Goal: Information Seeking & Learning: Learn about a topic

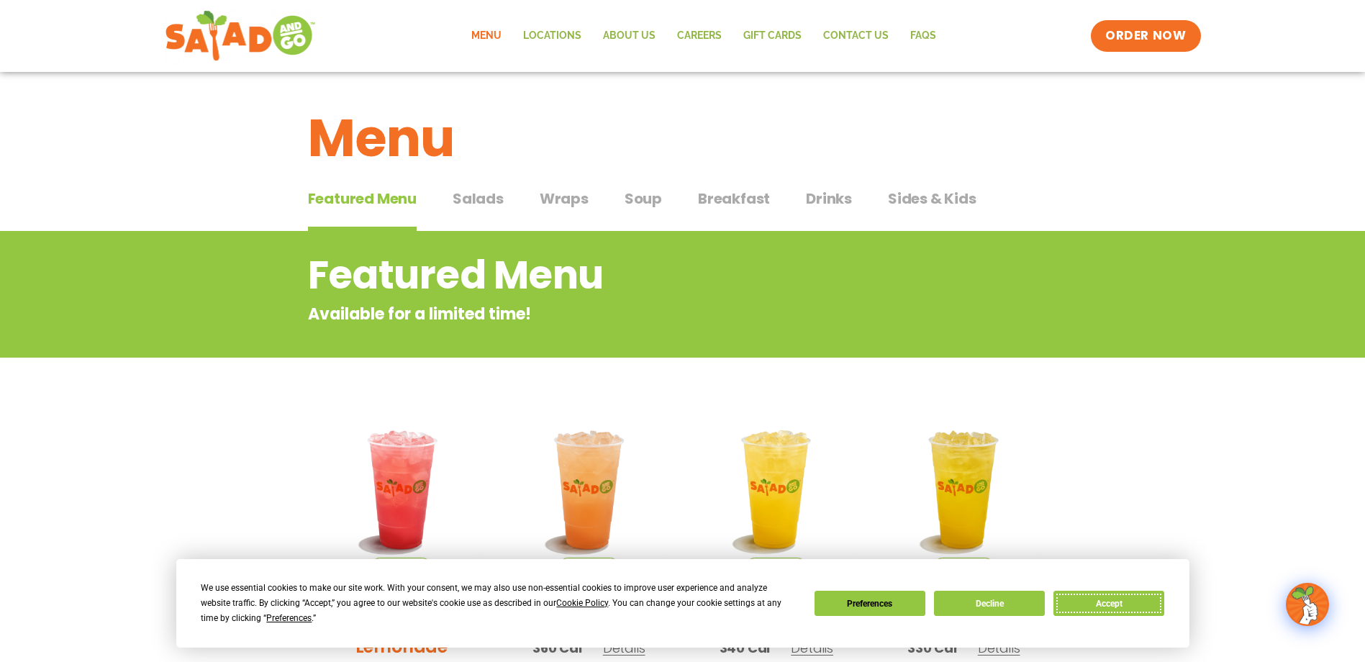
click at [1121, 604] on button "Accept" at bounding box center [1108, 603] width 111 height 25
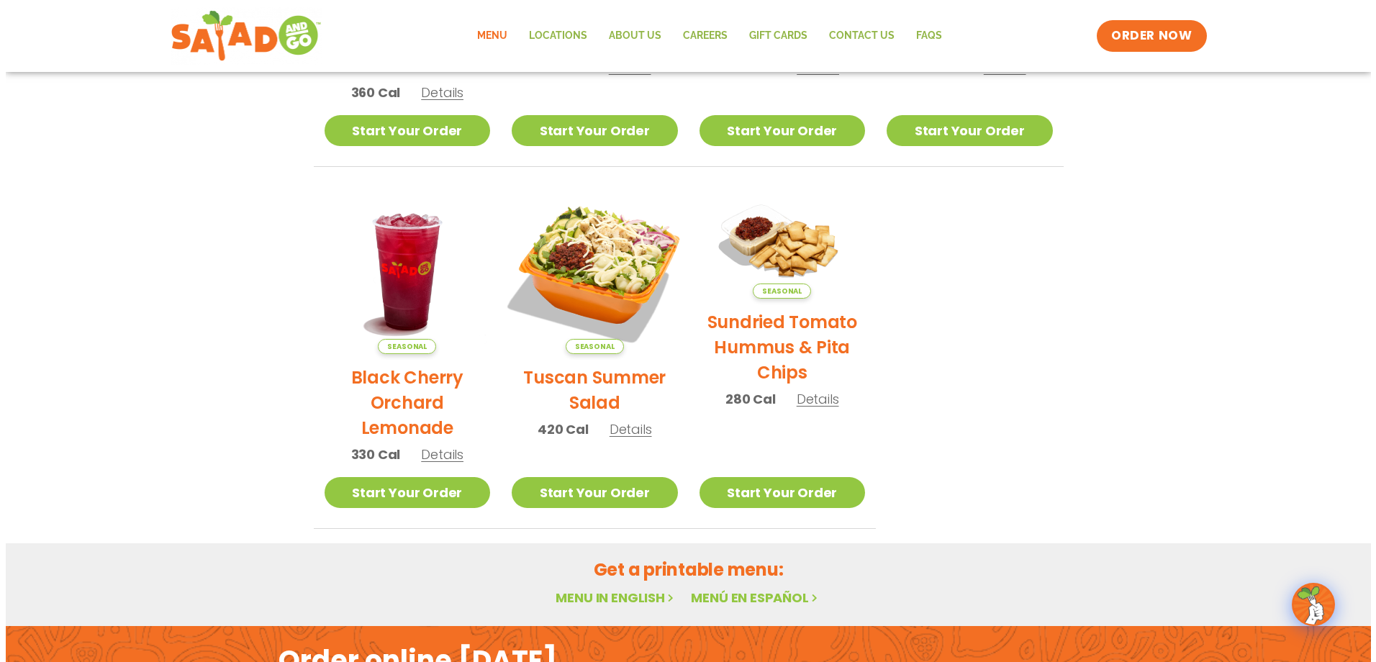
scroll to position [576, 0]
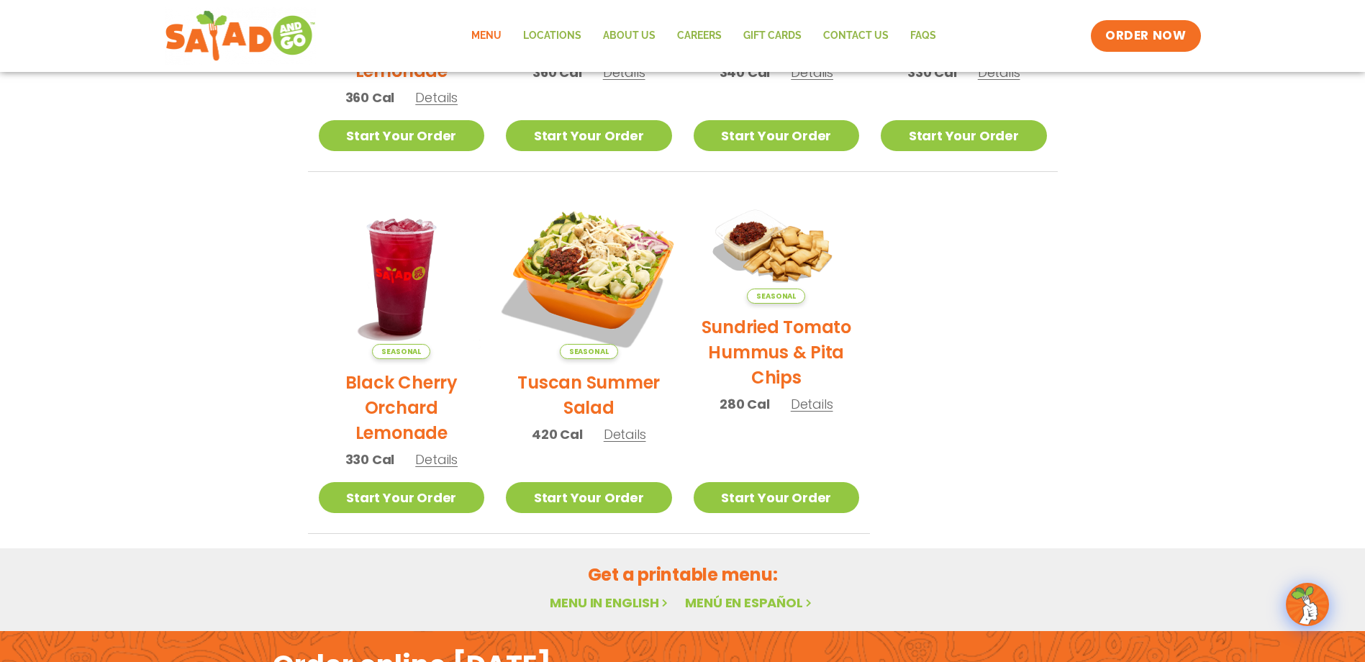
click at [622, 306] on img at bounding box center [588, 275] width 195 height 195
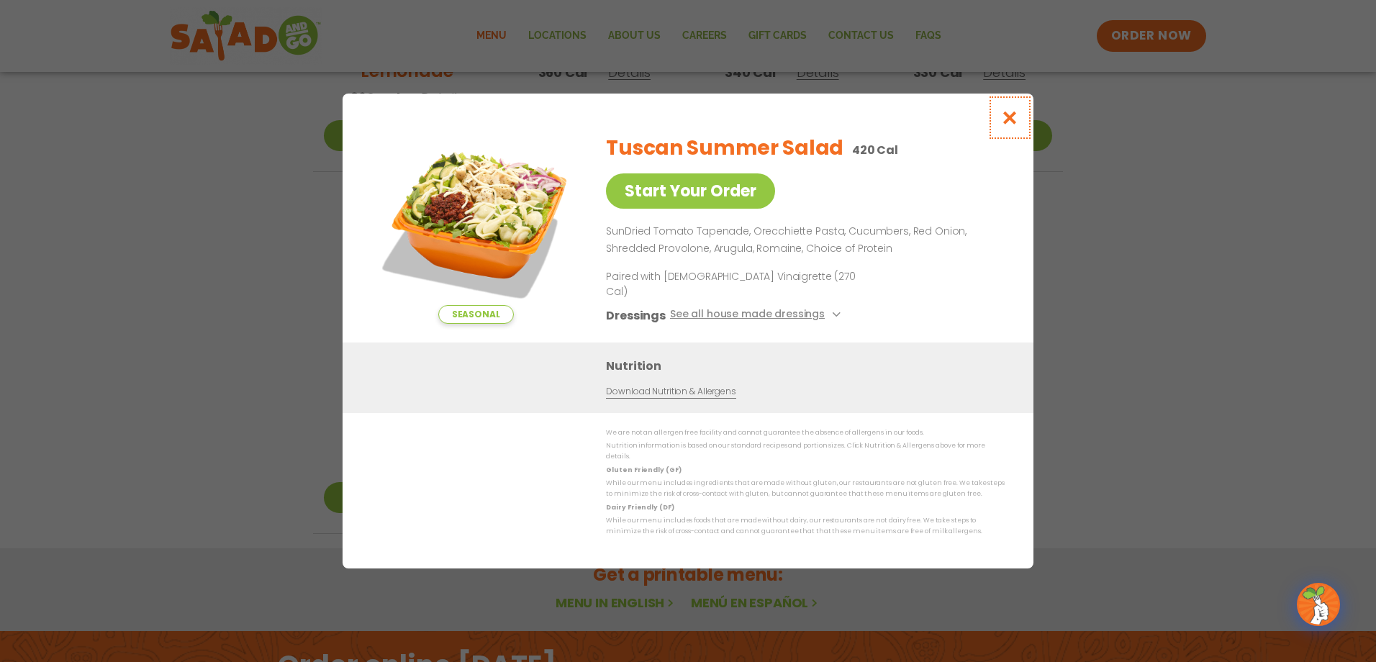
click at [1014, 125] on icon "Close modal" at bounding box center [1010, 117] width 18 height 15
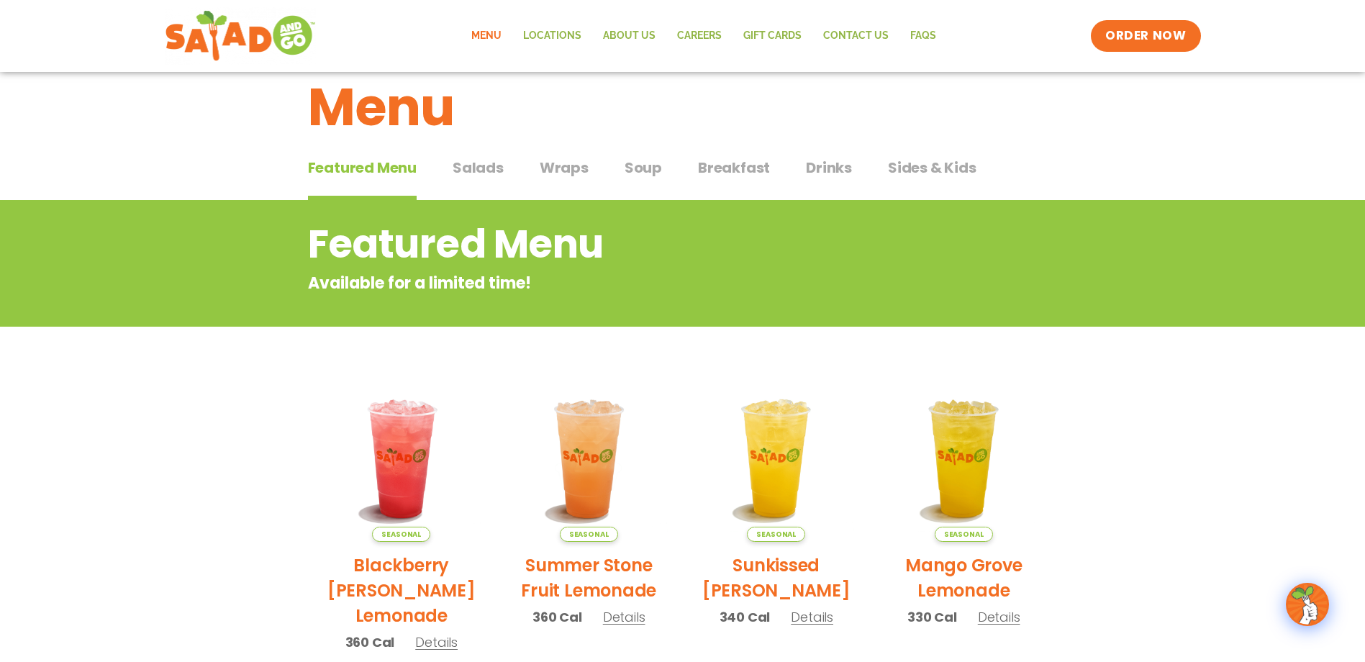
scroll to position [0, 0]
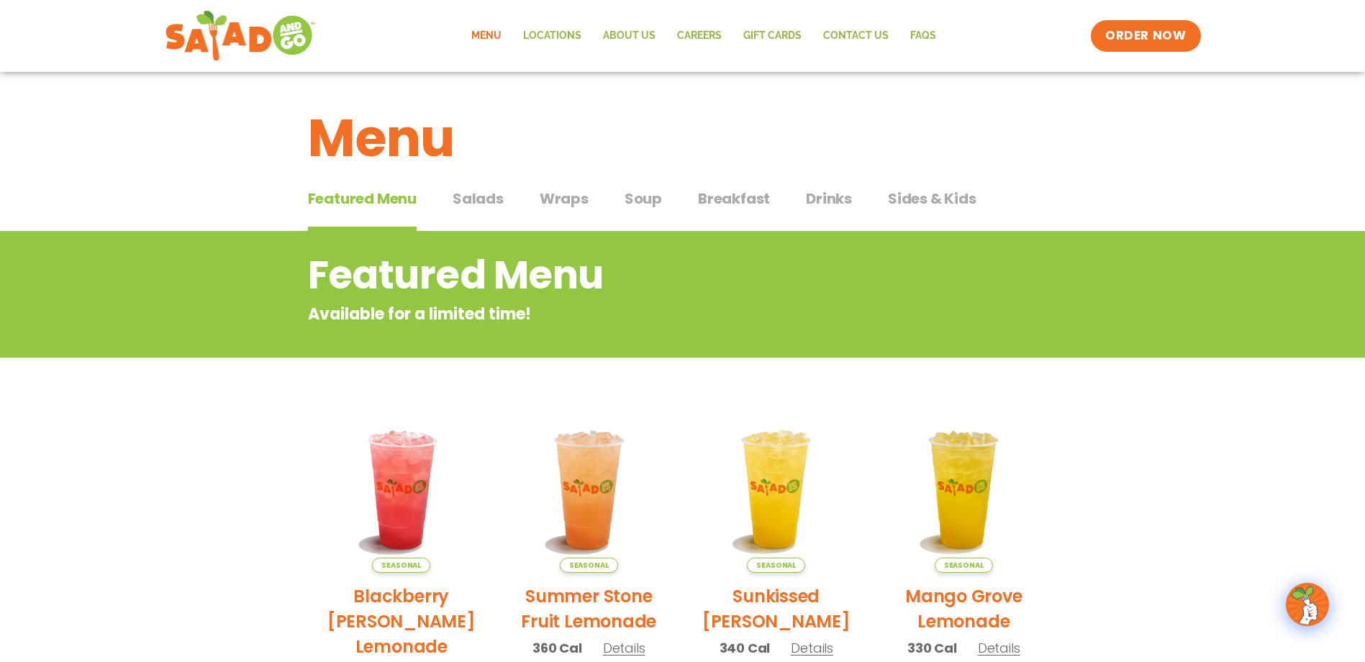
click at [482, 204] on span "Salads" at bounding box center [478, 199] width 51 height 22
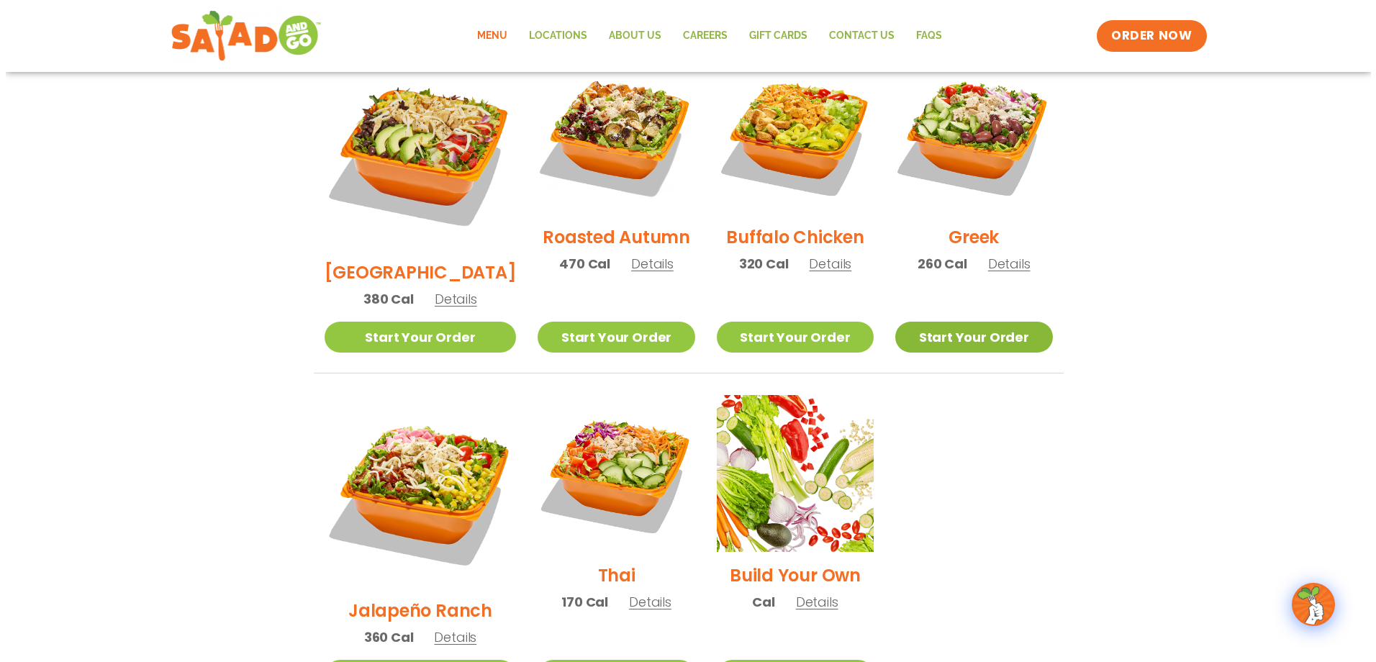
scroll to position [785, 0]
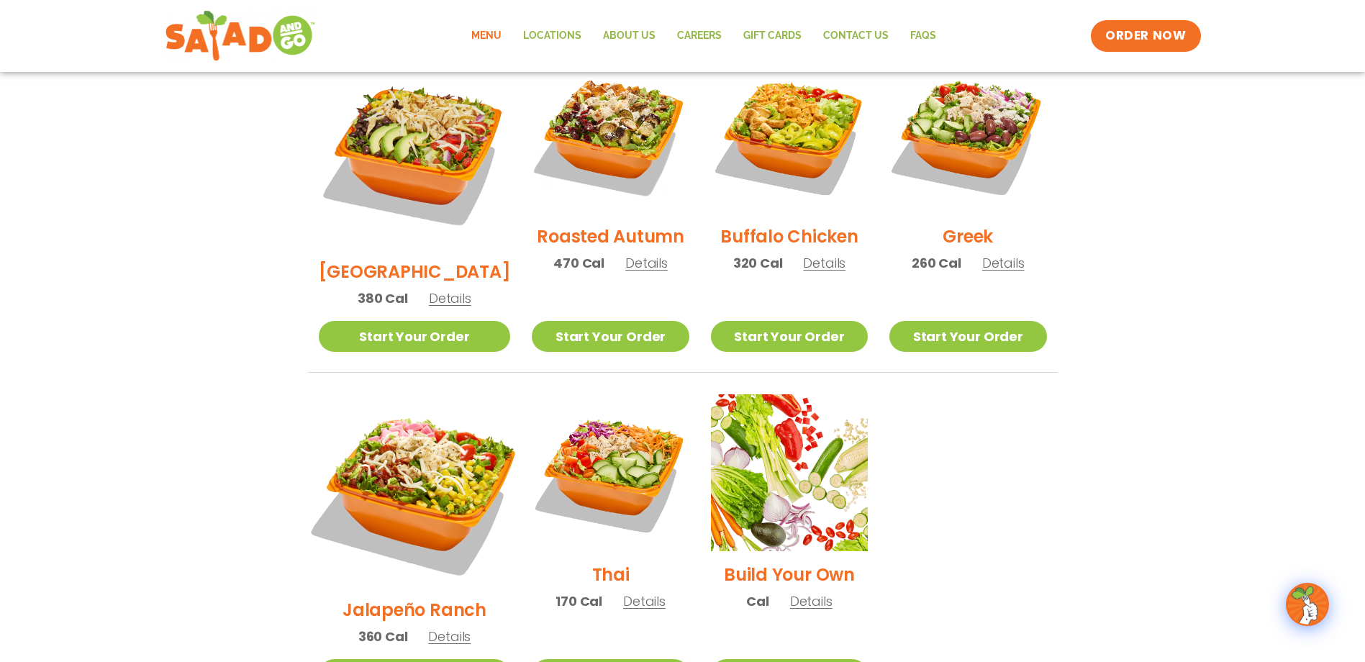
click at [412, 443] on img at bounding box center [413, 490] width 225 height 225
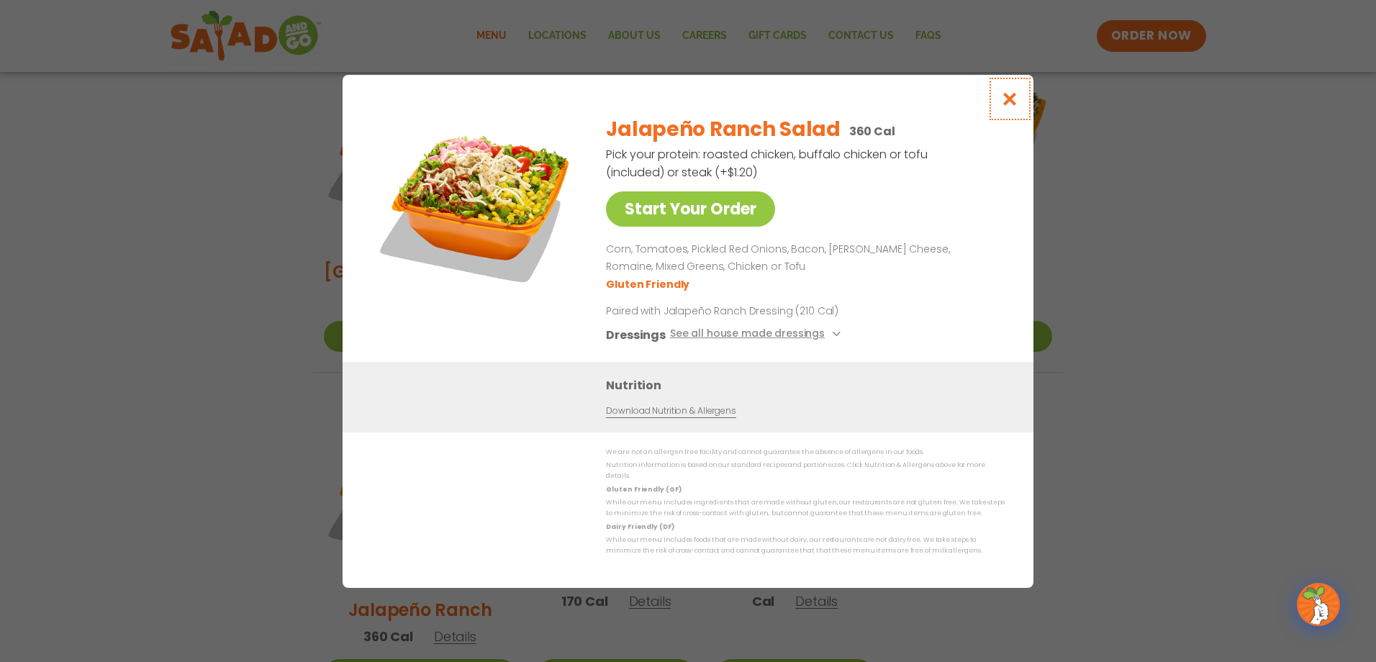
click at [1011, 105] on icon "Close modal" at bounding box center [1010, 98] width 18 height 15
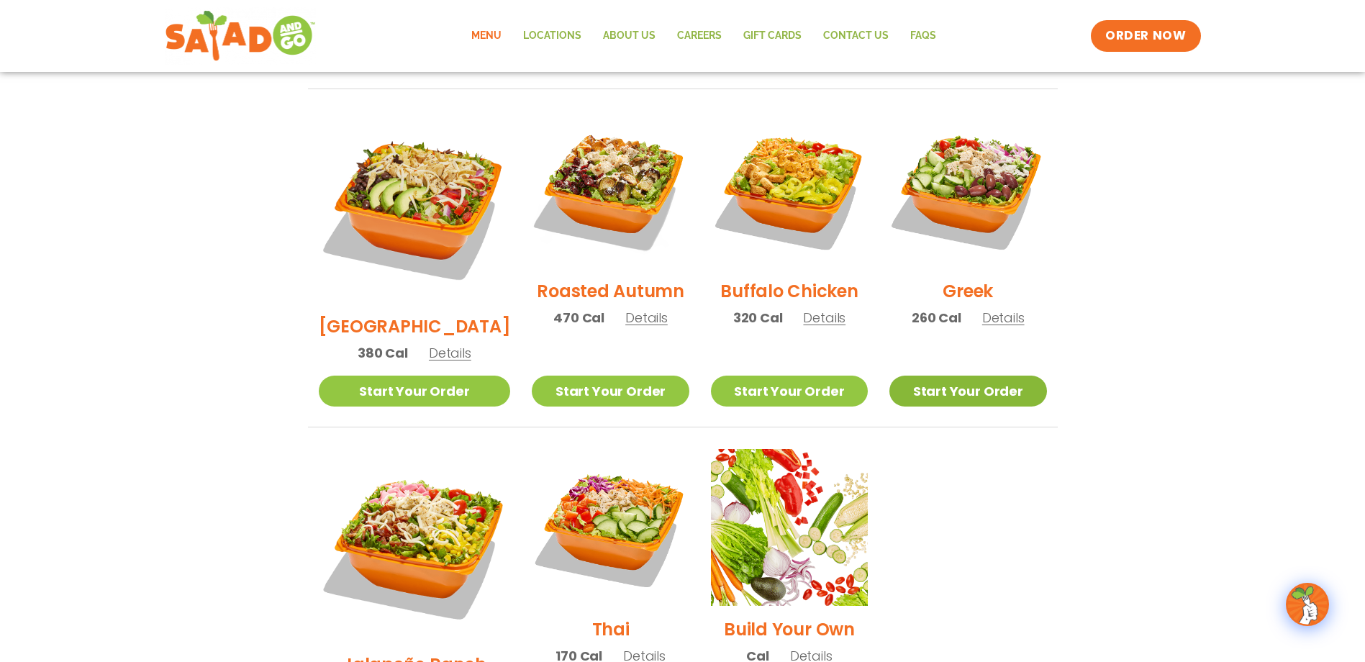
scroll to position [755, 0]
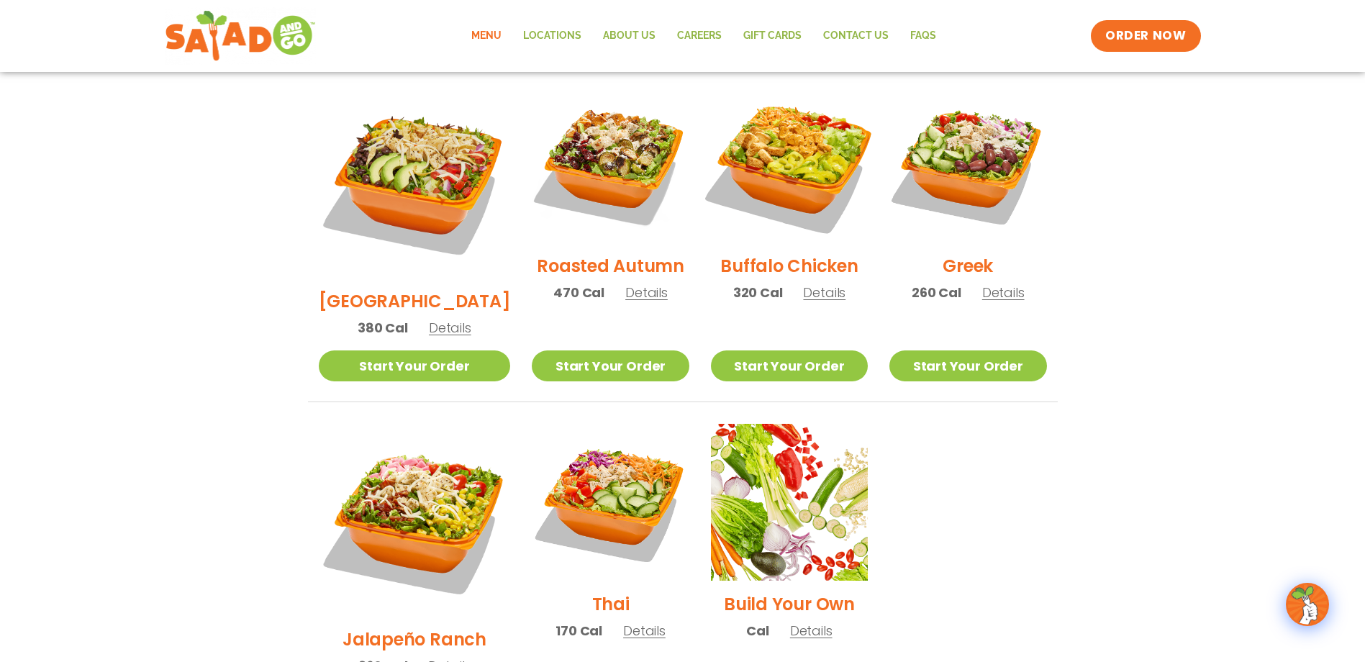
click at [802, 126] on img at bounding box center [789, 164] width 184 height 184
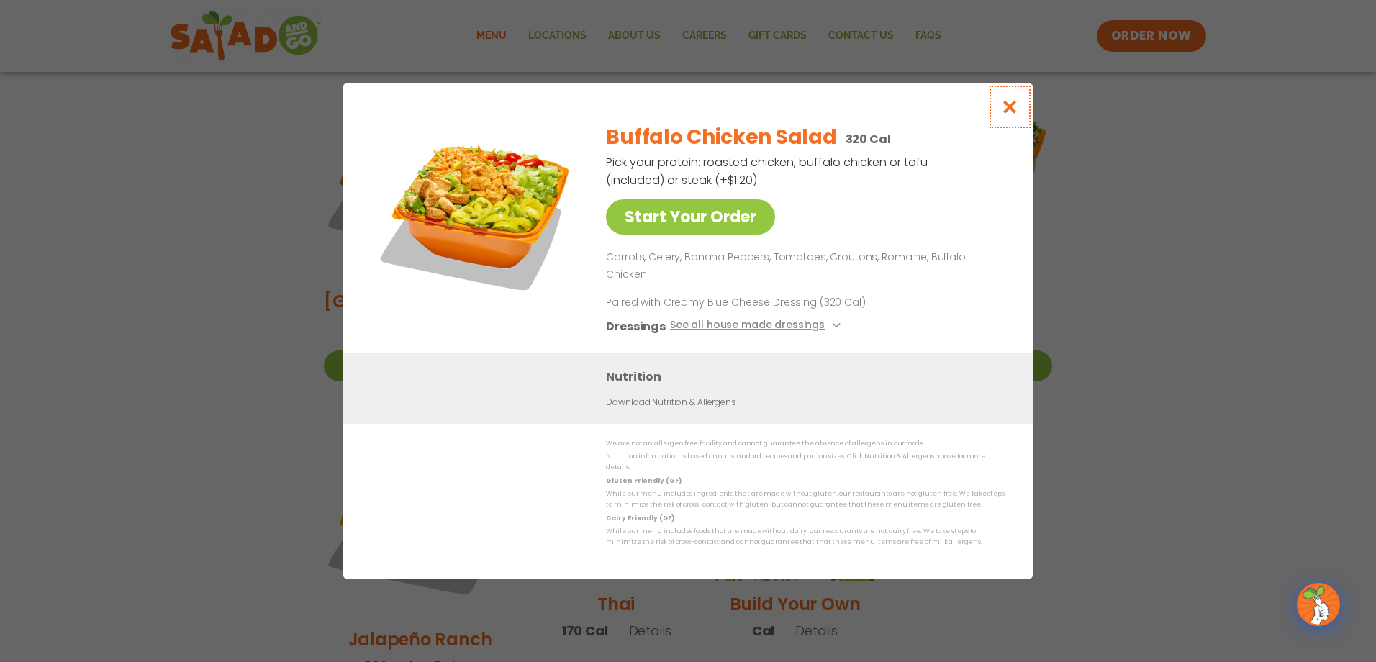
click at [1006, 114] on icon "Close modal" at bounding box center [1010, 106] width 18 height 15
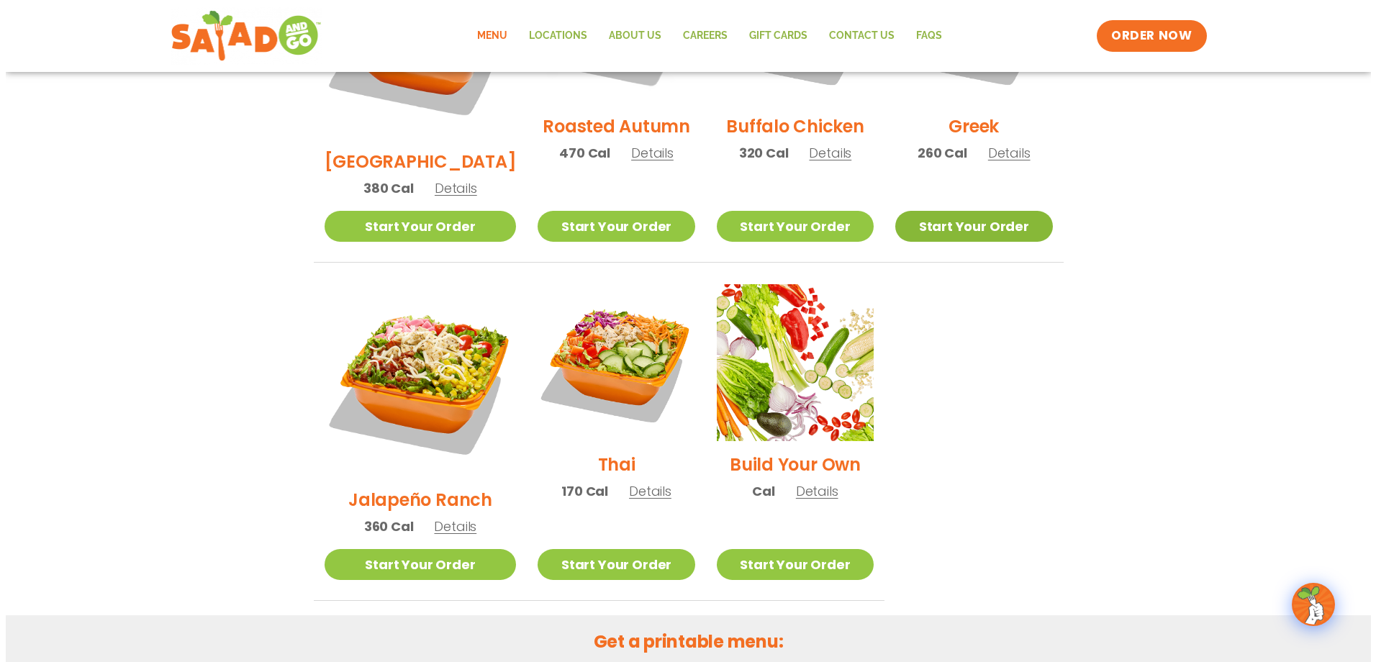
scroll to position [857, 0]
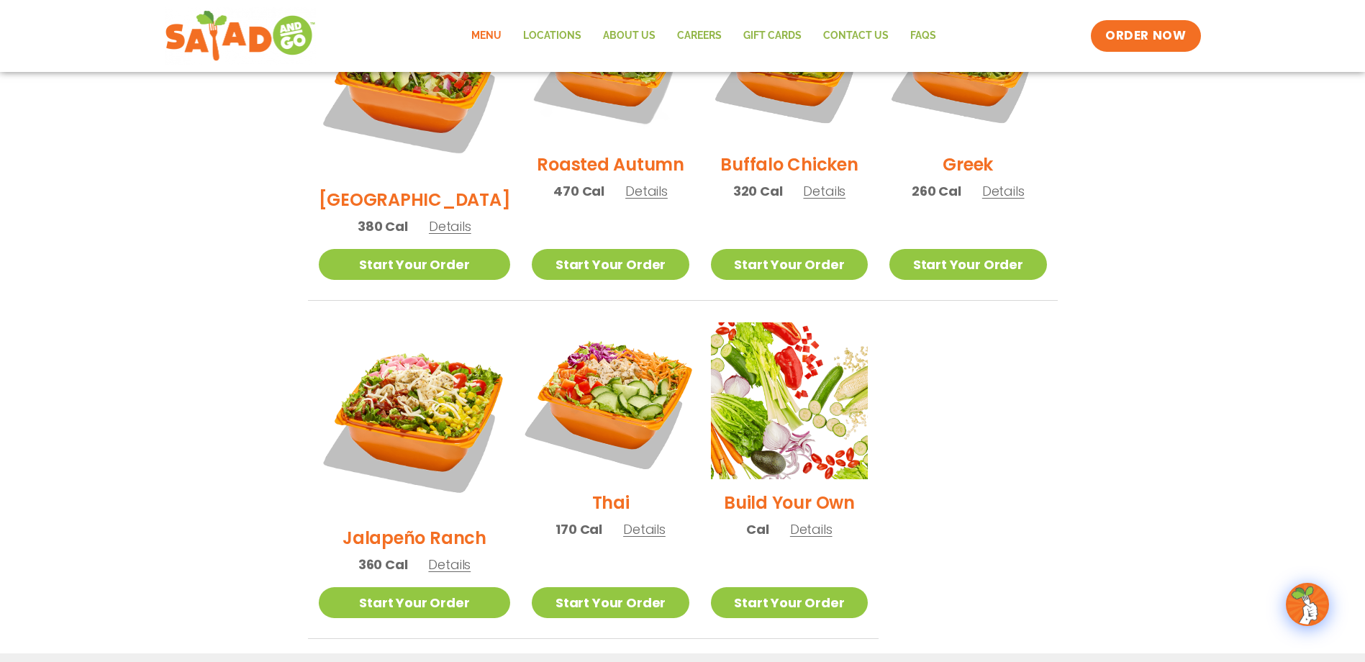
click at [601, 343] on img at bounding box center [610, 401] width 184 height 184
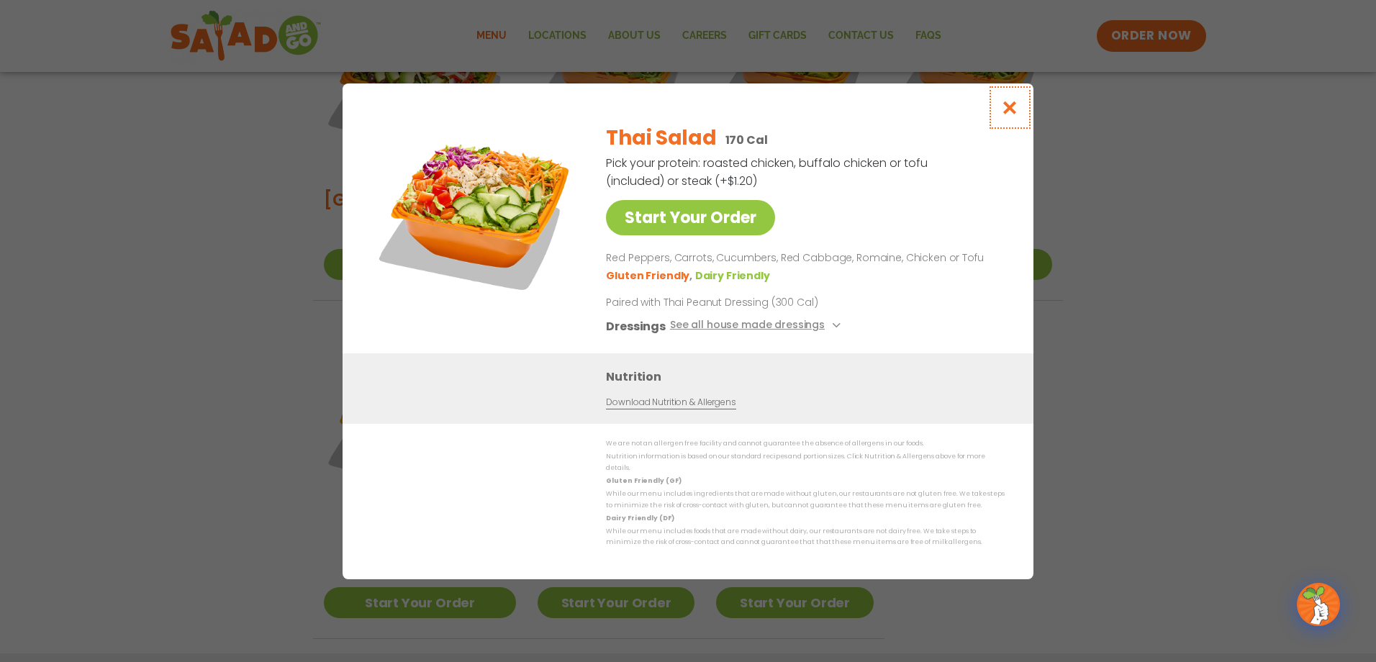
click at [1014, 109] on icon "Close modal" at bounding box center [1010, 107] width 18 height 15
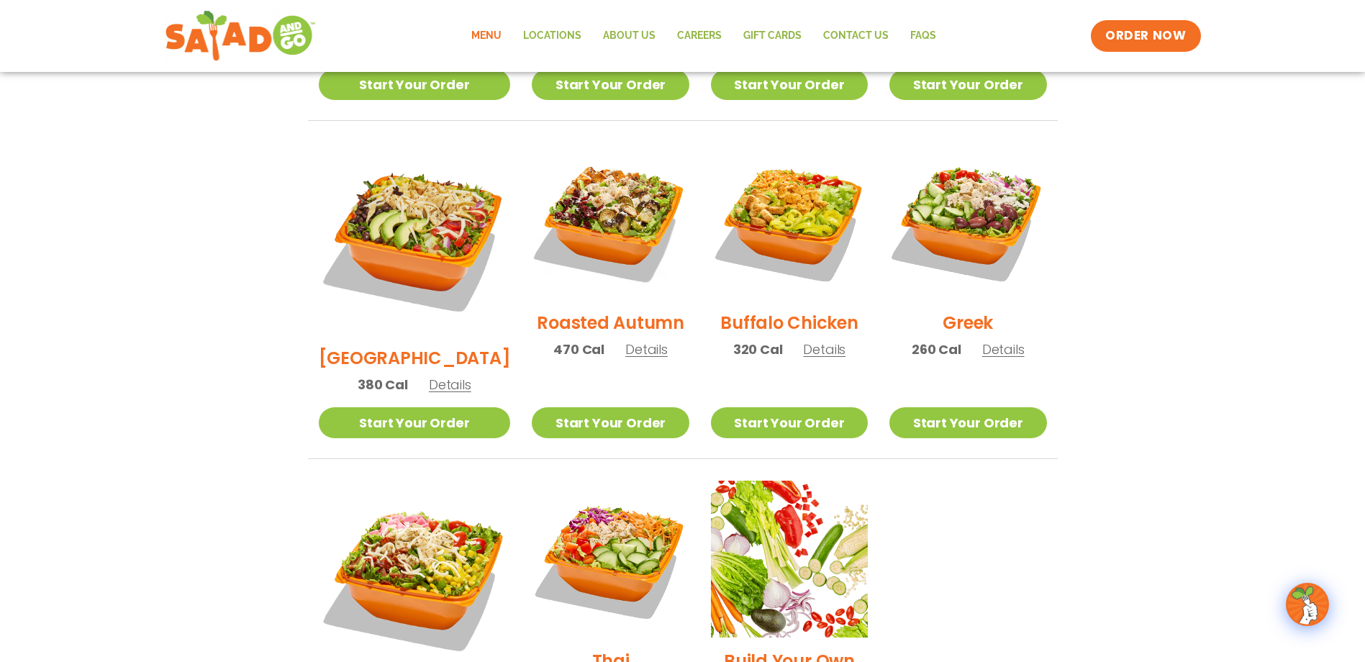
scroll to position [540, 0]
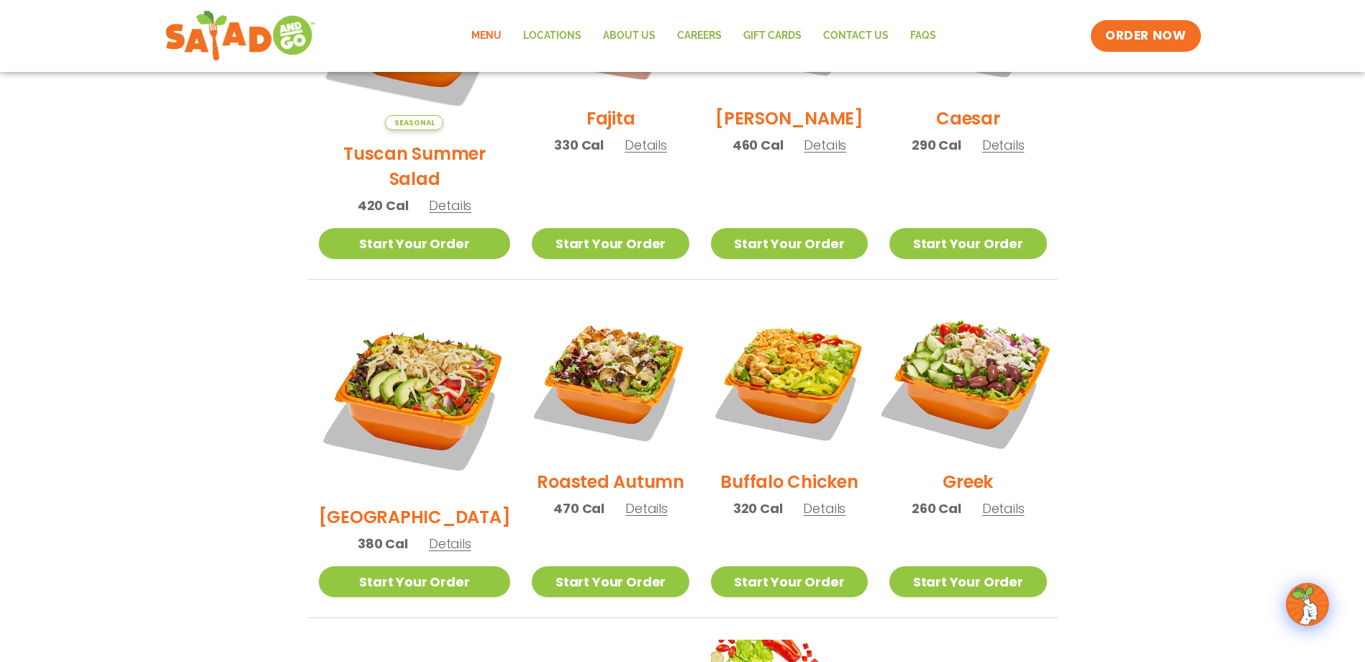
click at [997, 377] on img at bounding box center [968, 380] width 184 height 184
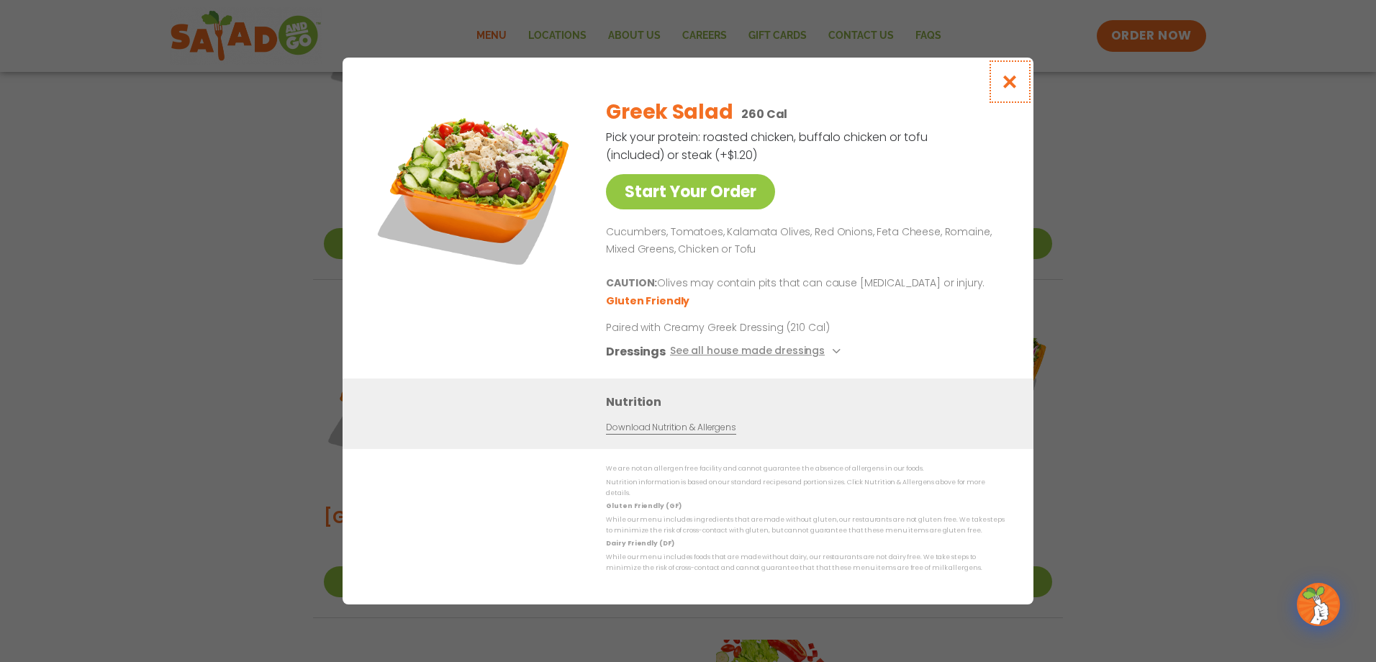
click at [1019, 86] on button "Close modal" at bounding box center [1009, 82] width 47 height 48
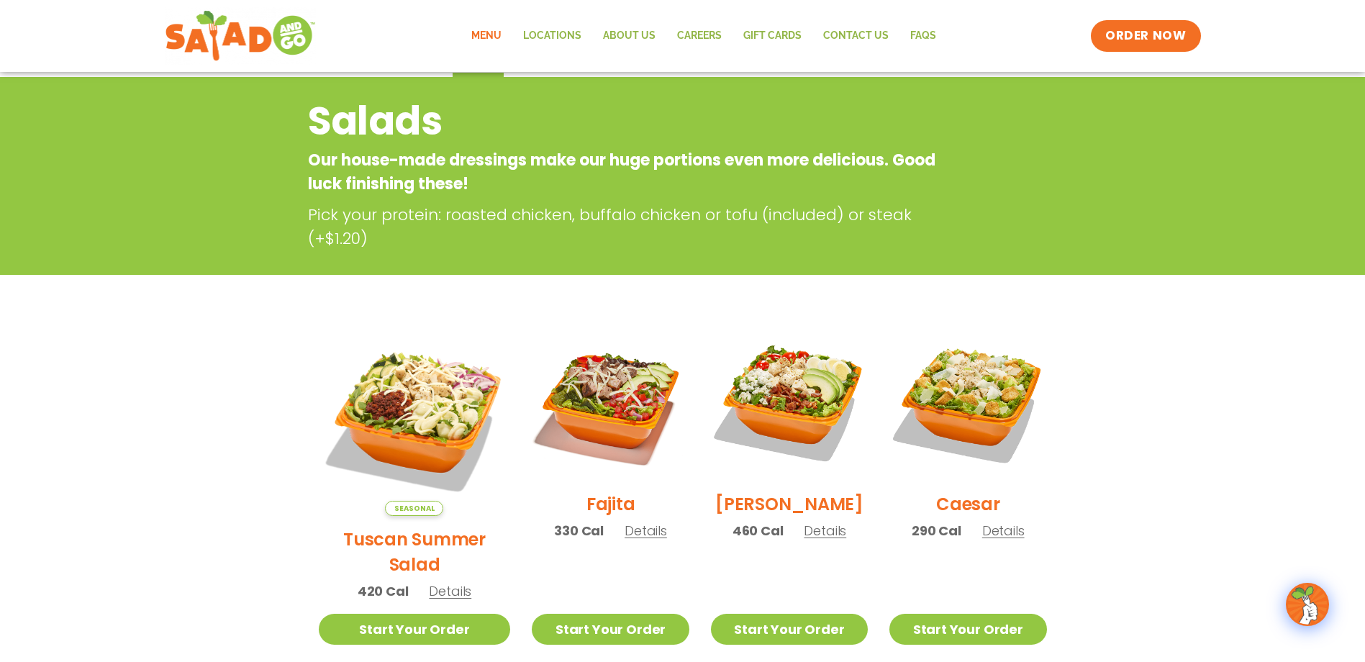
scroll to position [504, 0]
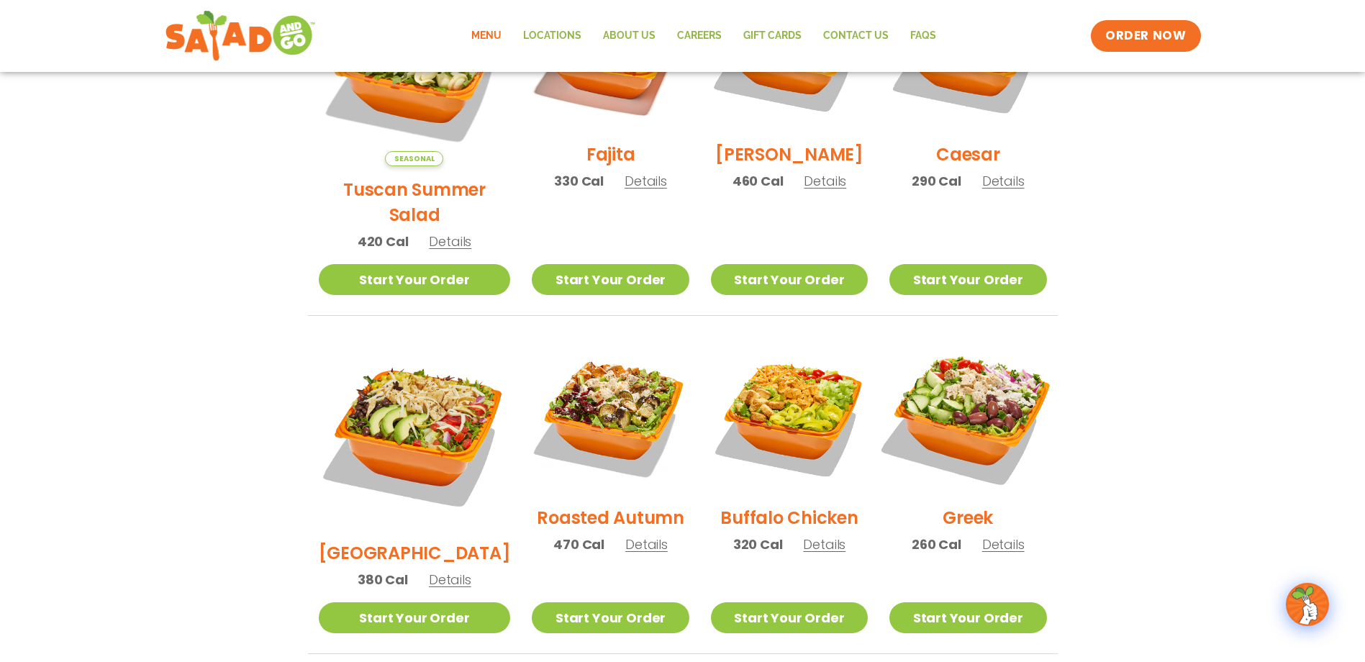
click at [1014, 404] on img at bounding box center [968, 416] width 184 height 184
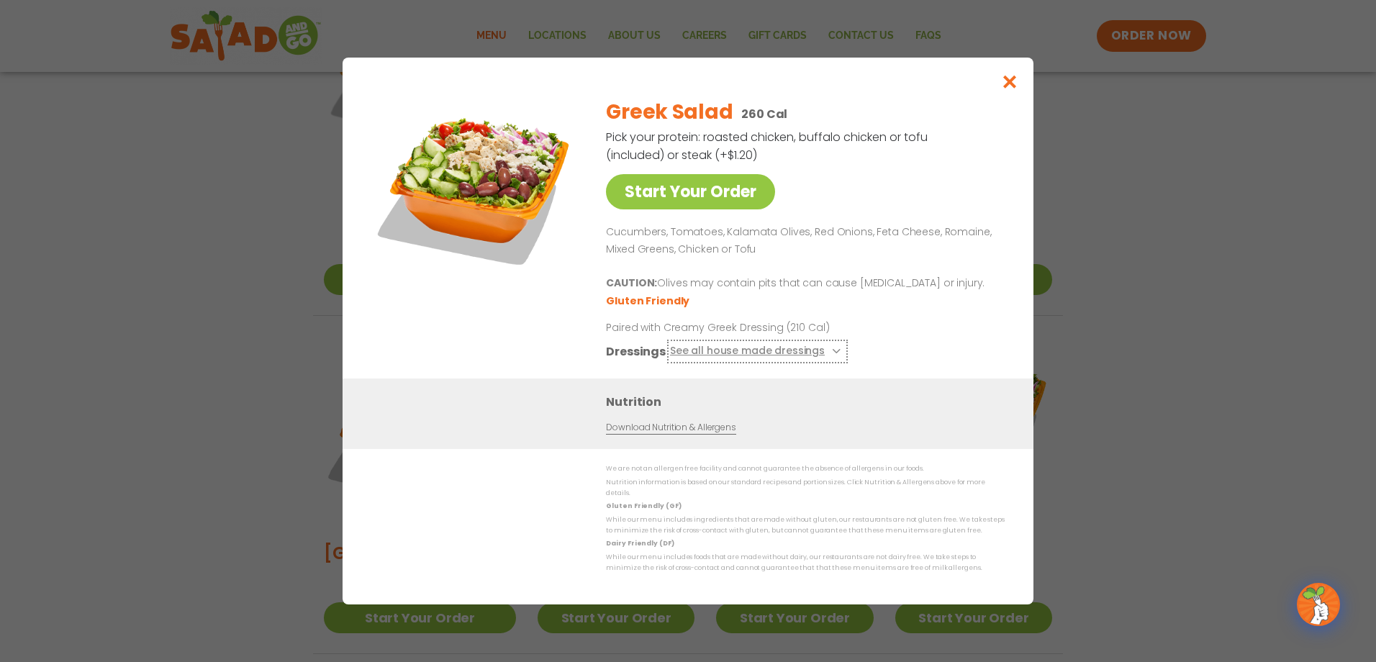
click at [832, 354] on icon at bounding box center [835, 351] width 6 height 6
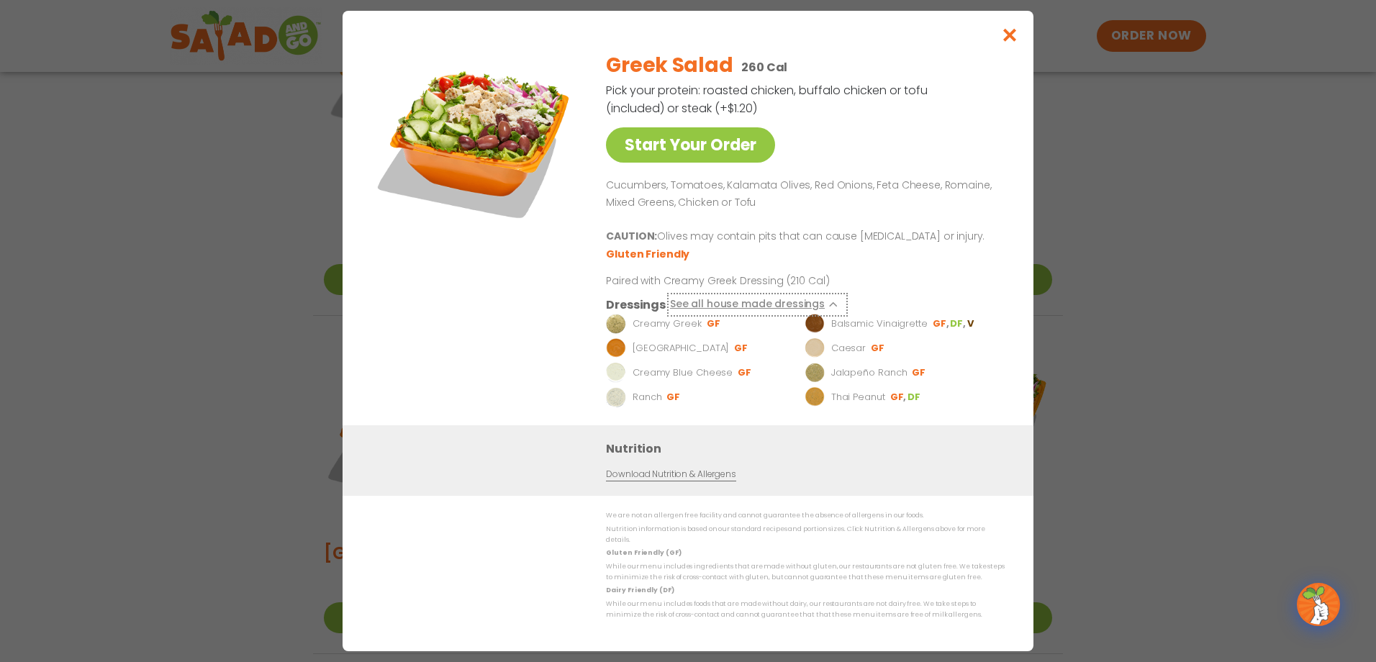
click at [832, 314] on button "See all house made dressings" at bounding box center [757, 305] width 175 height 18
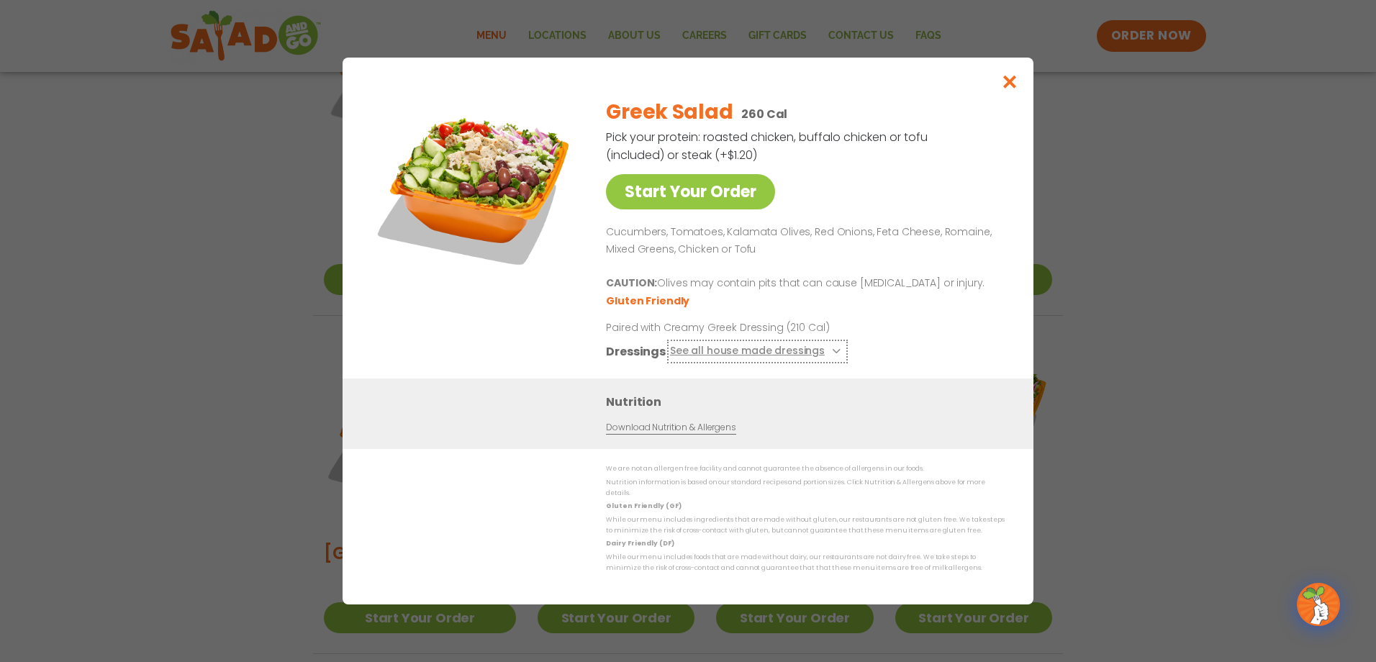
click at [1007, 89] on icon "Close modal" at bounding box center [1010, 81] width 18 height 15
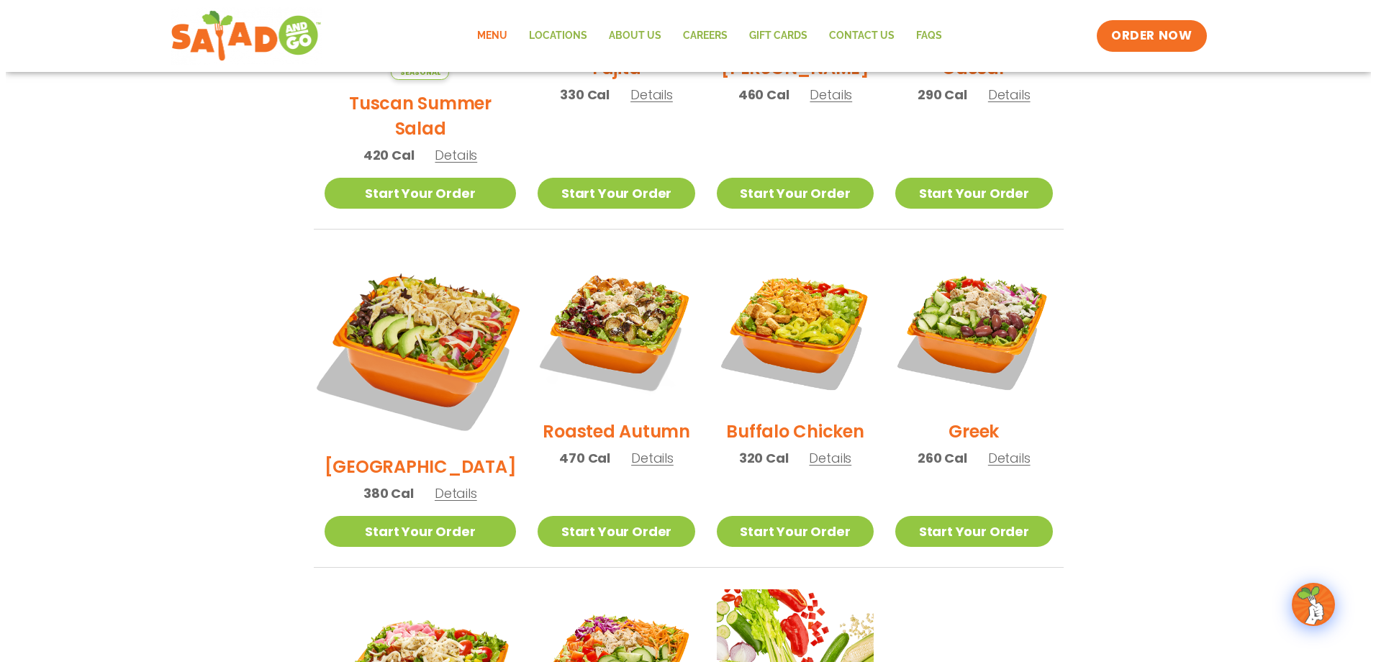
scroll to position [791, 0]
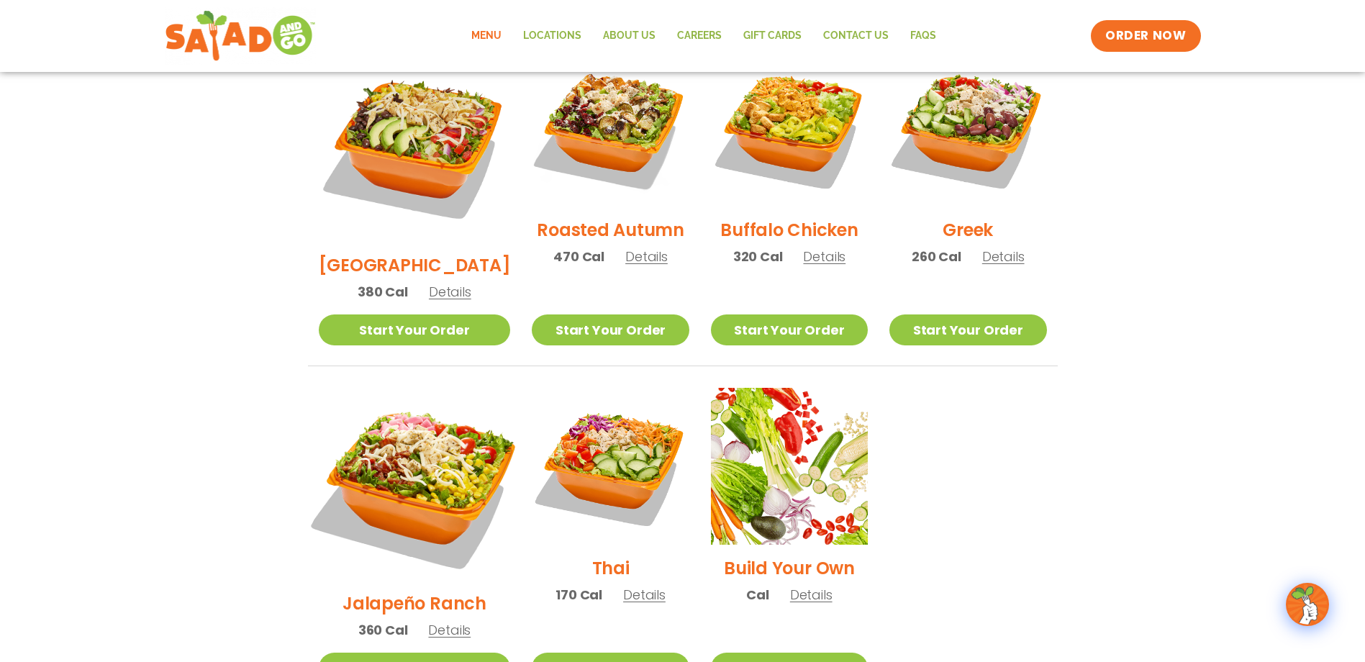
click at [413, 450] on img at bounding box center [413, 483] width 225 height 225
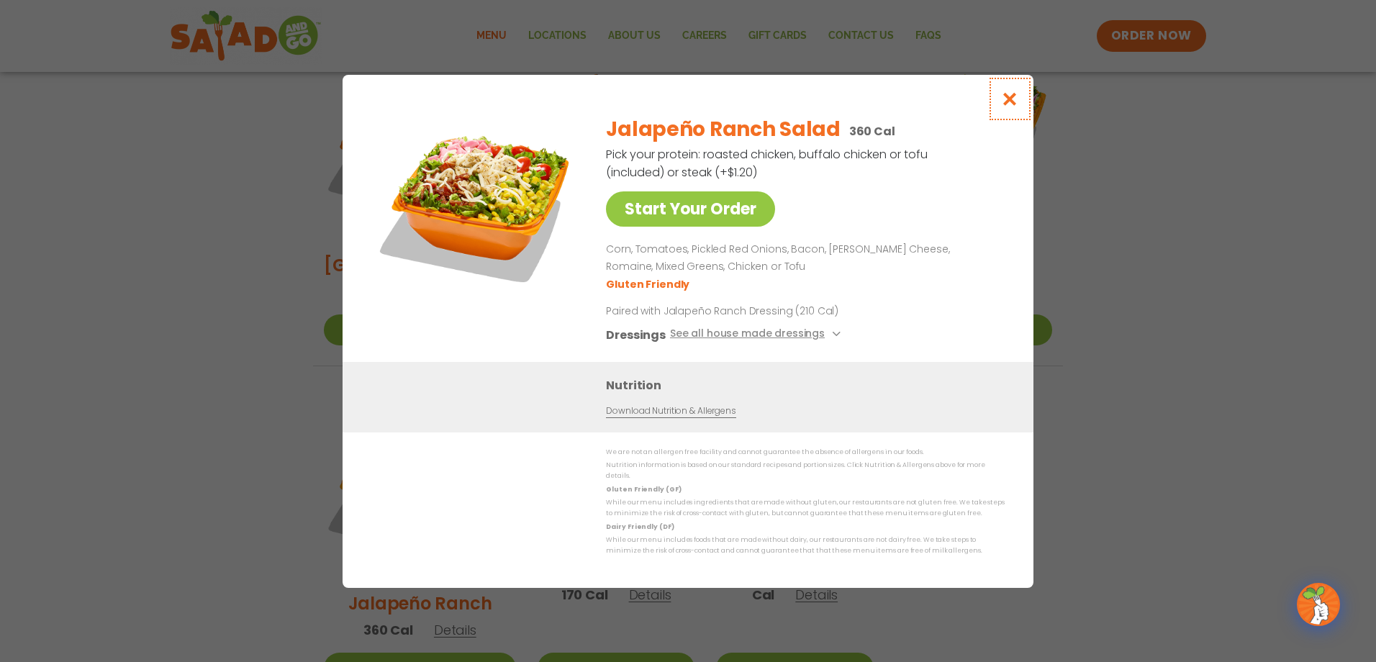
click at [1012, 103] on icon "Close modal" at bounding box center [1010, 98] width 18 height 15
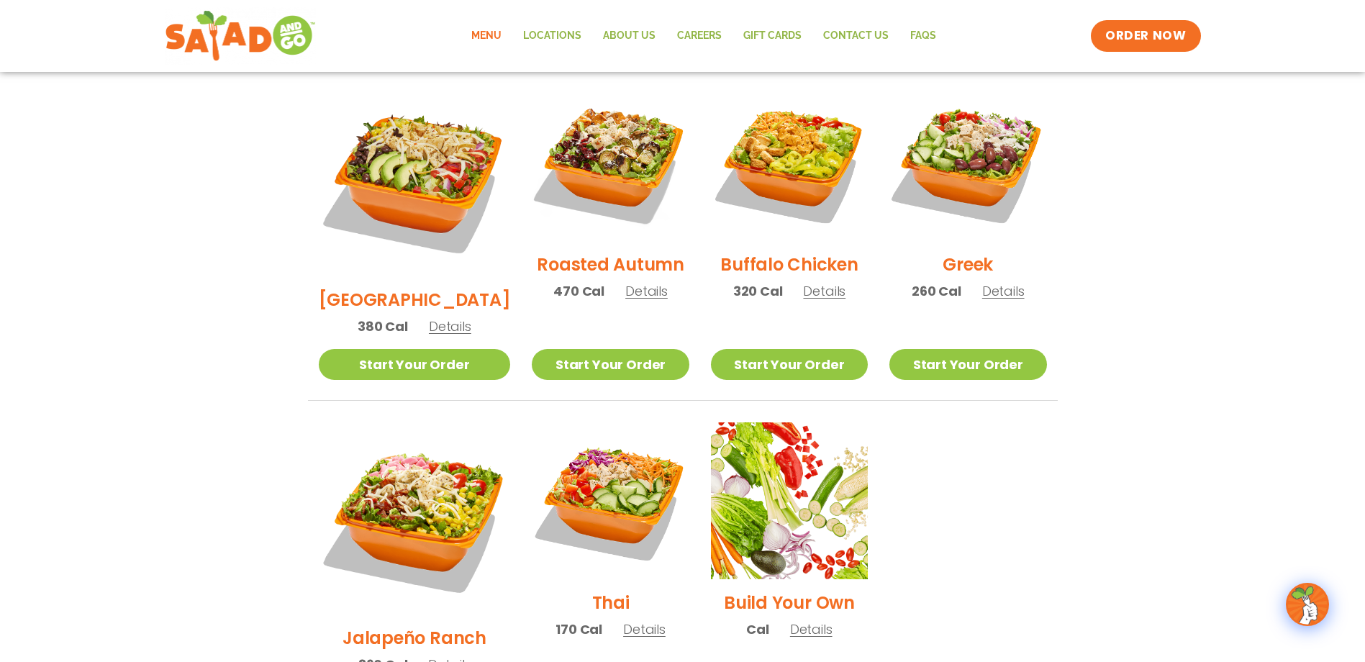
scroll to position [755, 0]
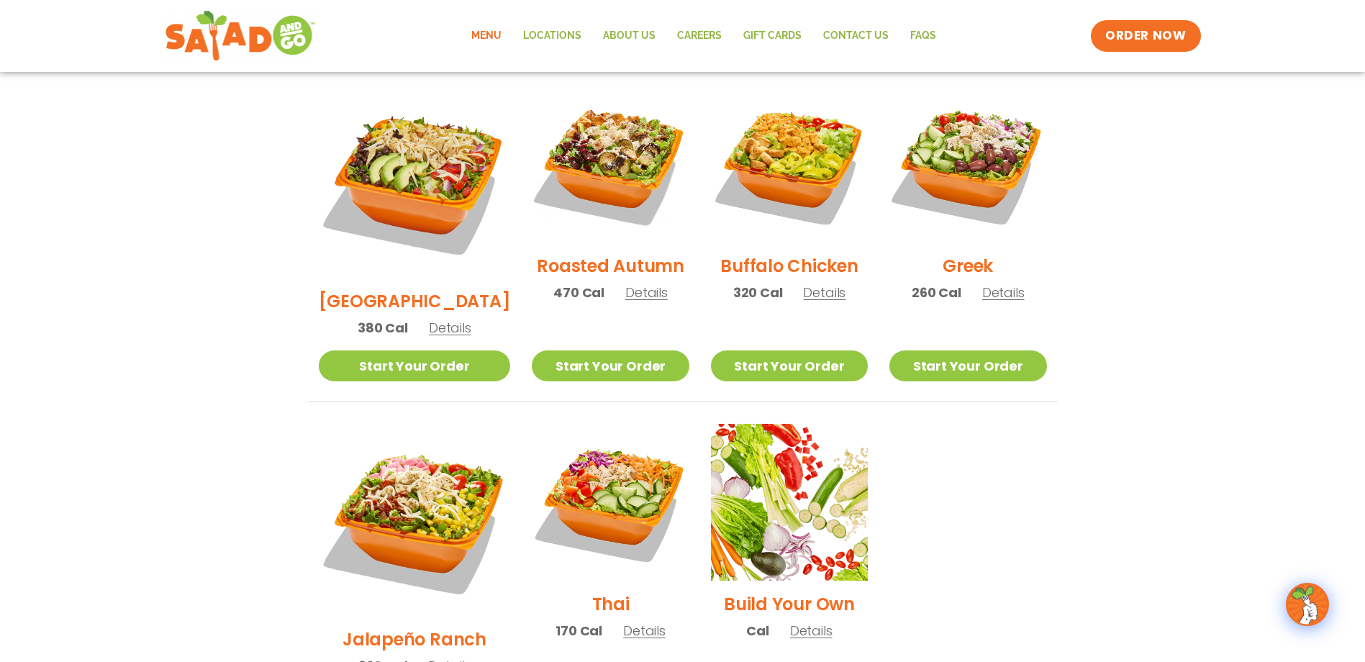
click at [627, 486] on img at bounding box center [610, 502] width 157 height 157
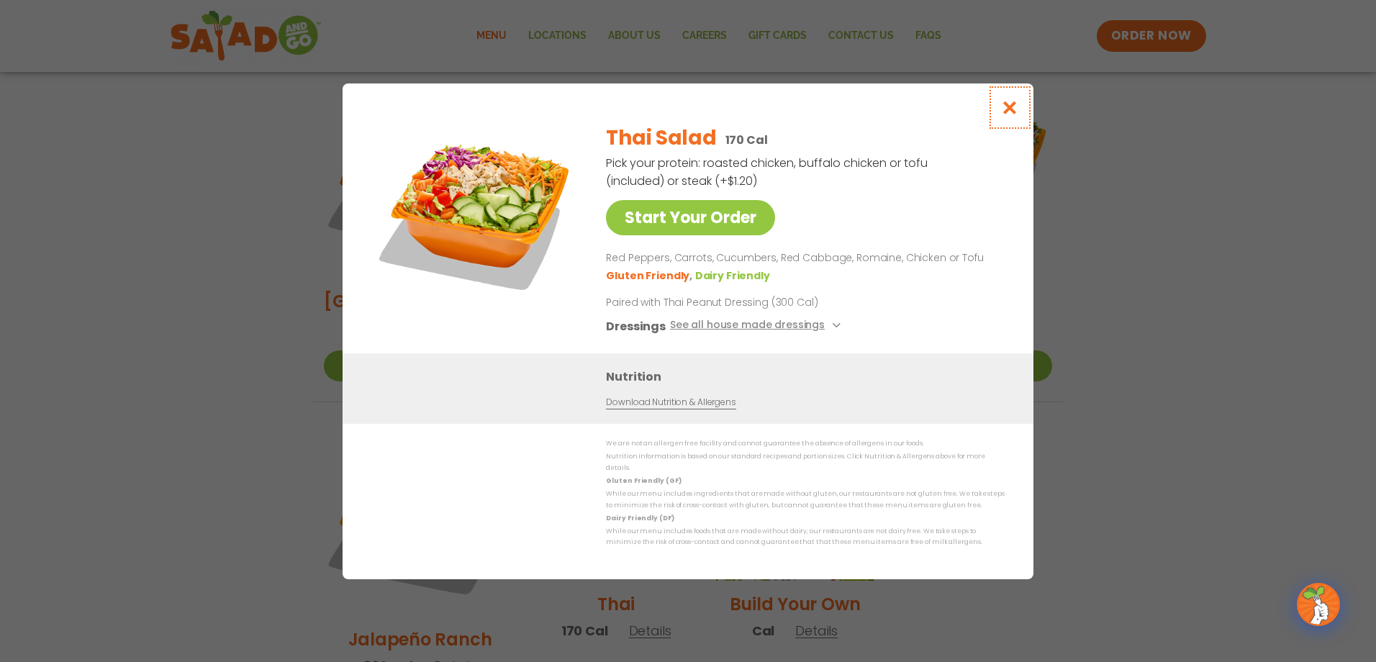
click at [1018, 115] on icon "Close modal" at bounding box center [1010, 107] width 18 height 15
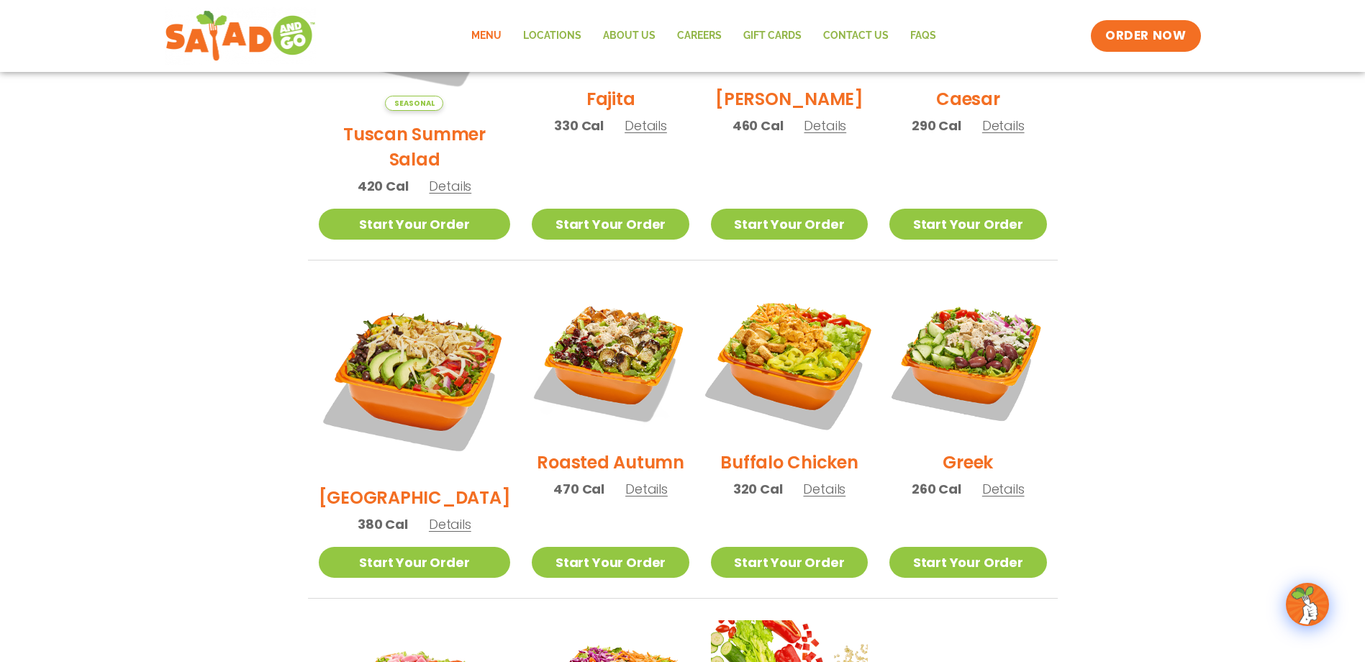
scroll to position [540, 0]
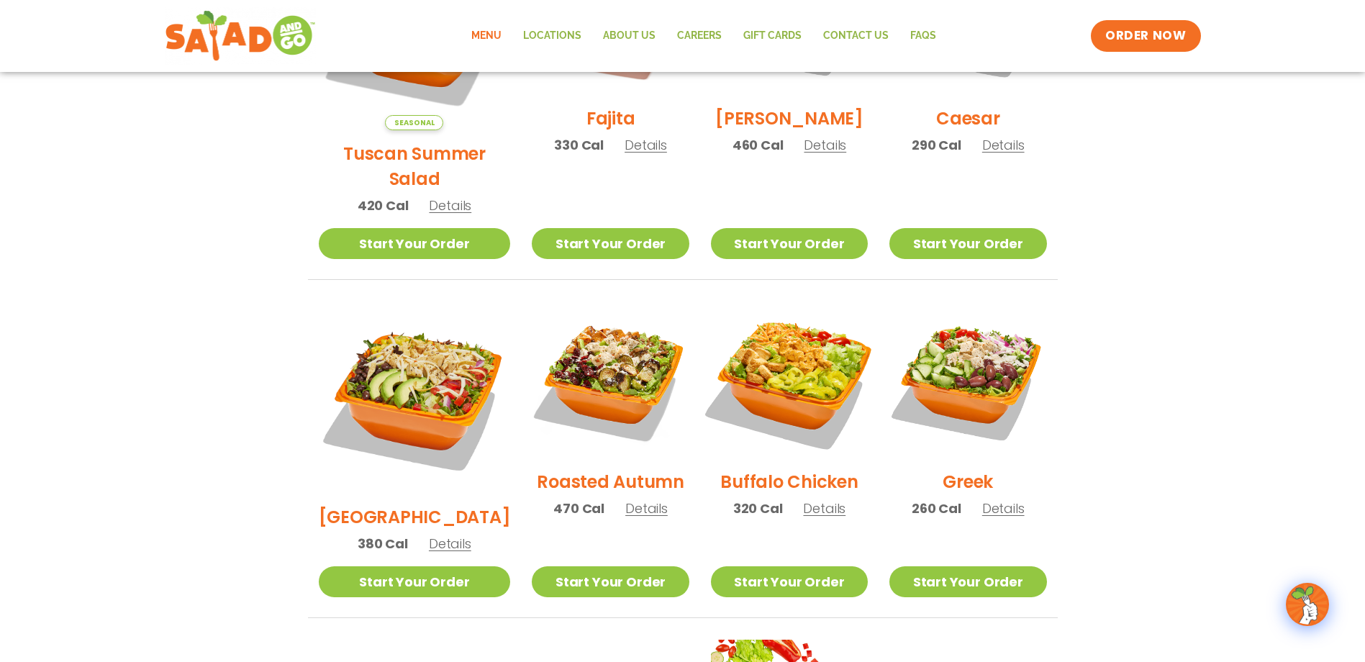
click at [783, 365] on img at bounding box center [789, 380] width 184 height 184
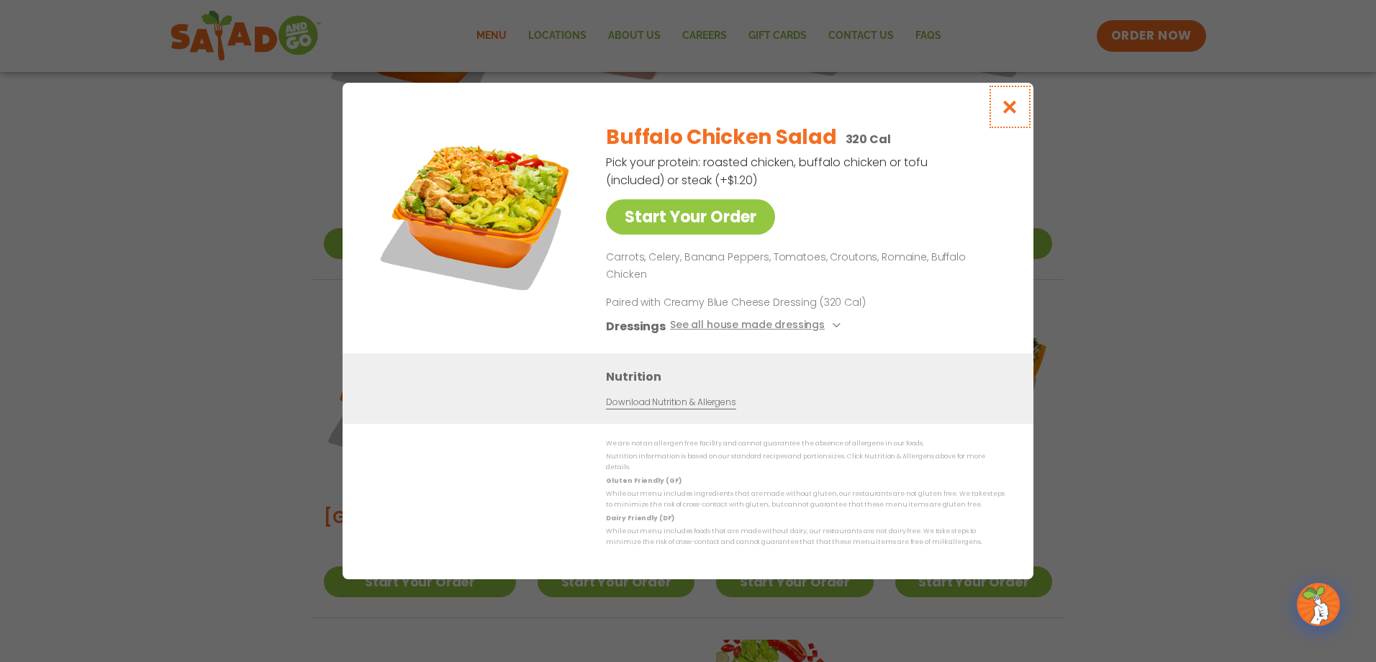
click at [1004, 114] on icon "Close modal" at bounding box center [1010, 106] width 18 height 15
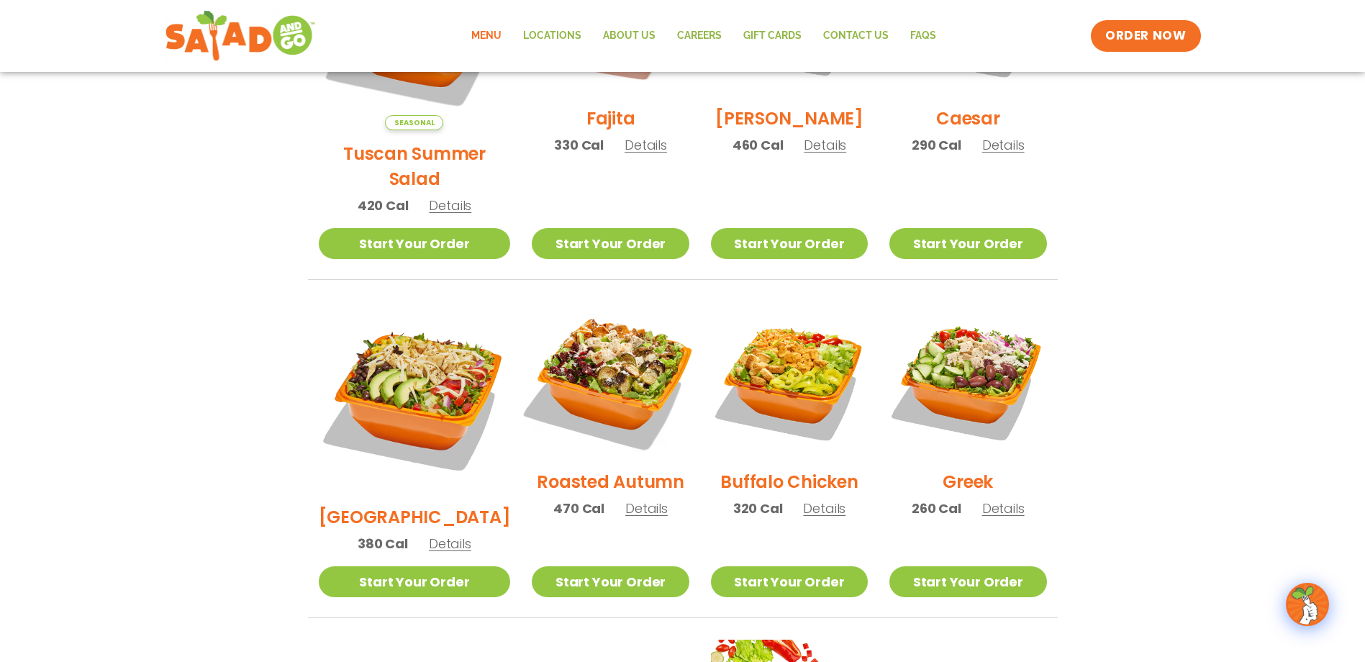
click at [619, 350] on img at bounding box center [610, 380] width 184 height 184
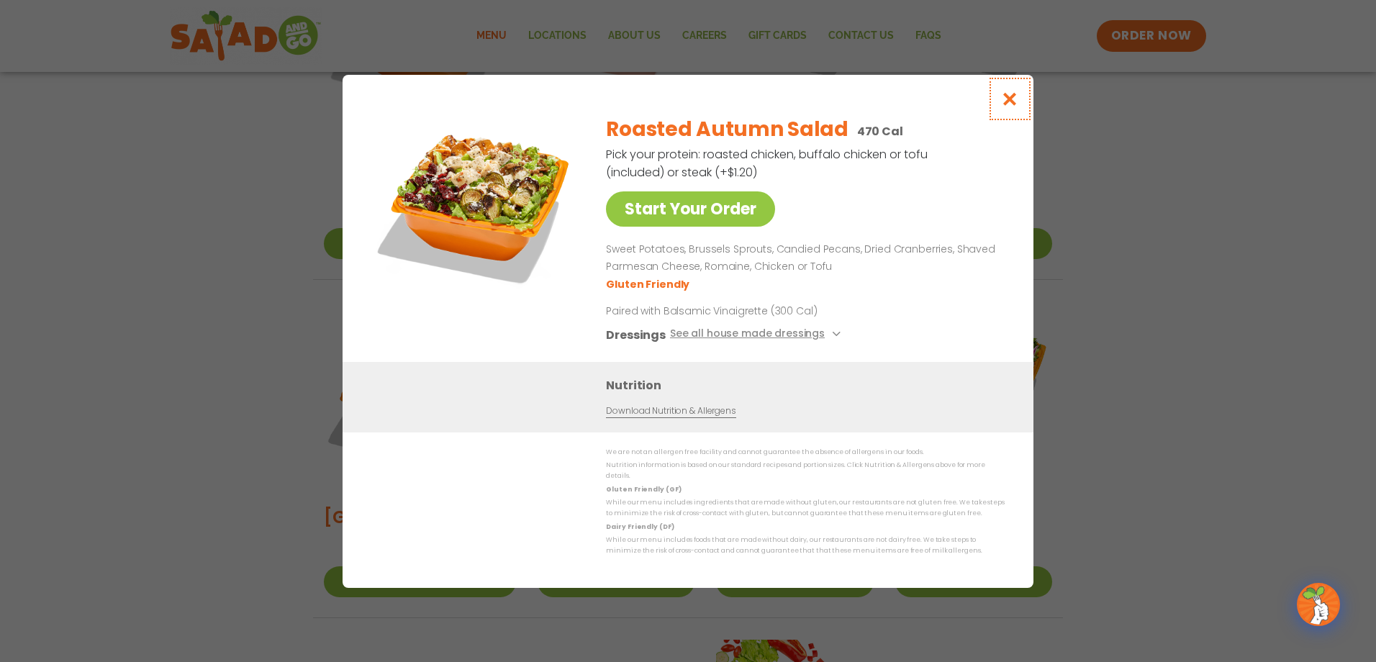
click at [1015, 101] on icon "Close modal" at bounding box center [1010, 98] width 18 height 15
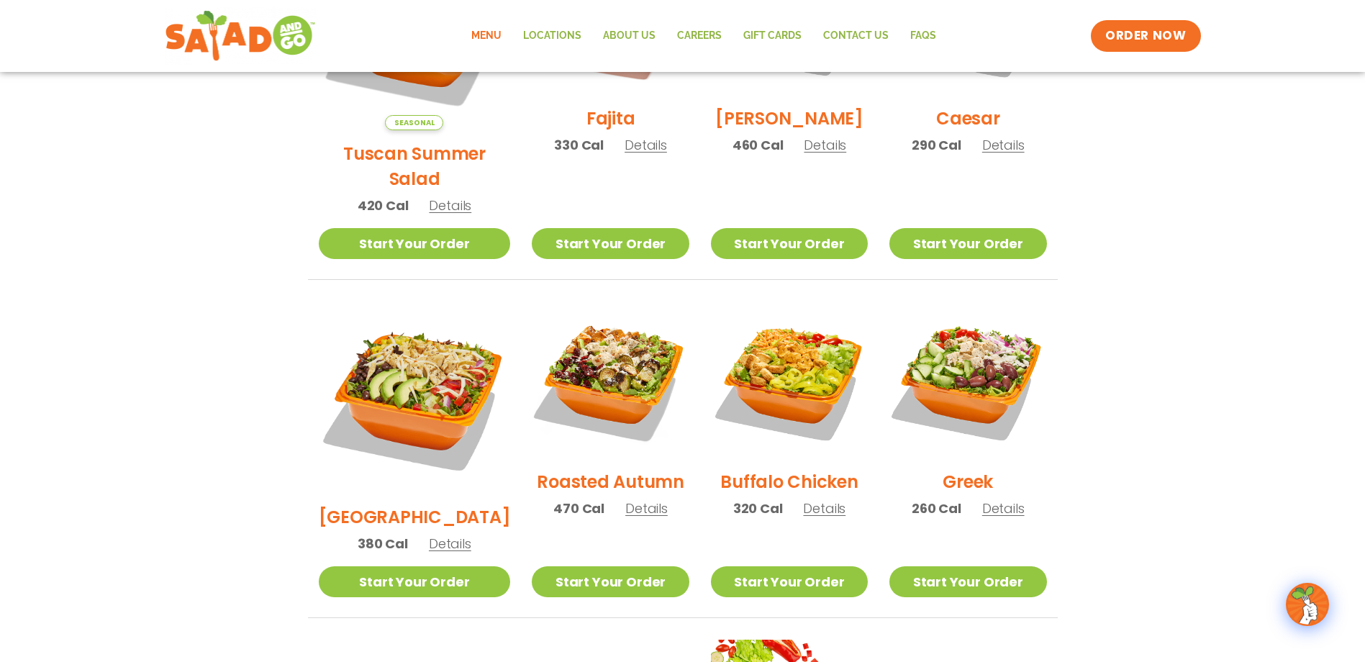
click at [378, 383] on img at bounding box center [415, 397] width 192 height 192
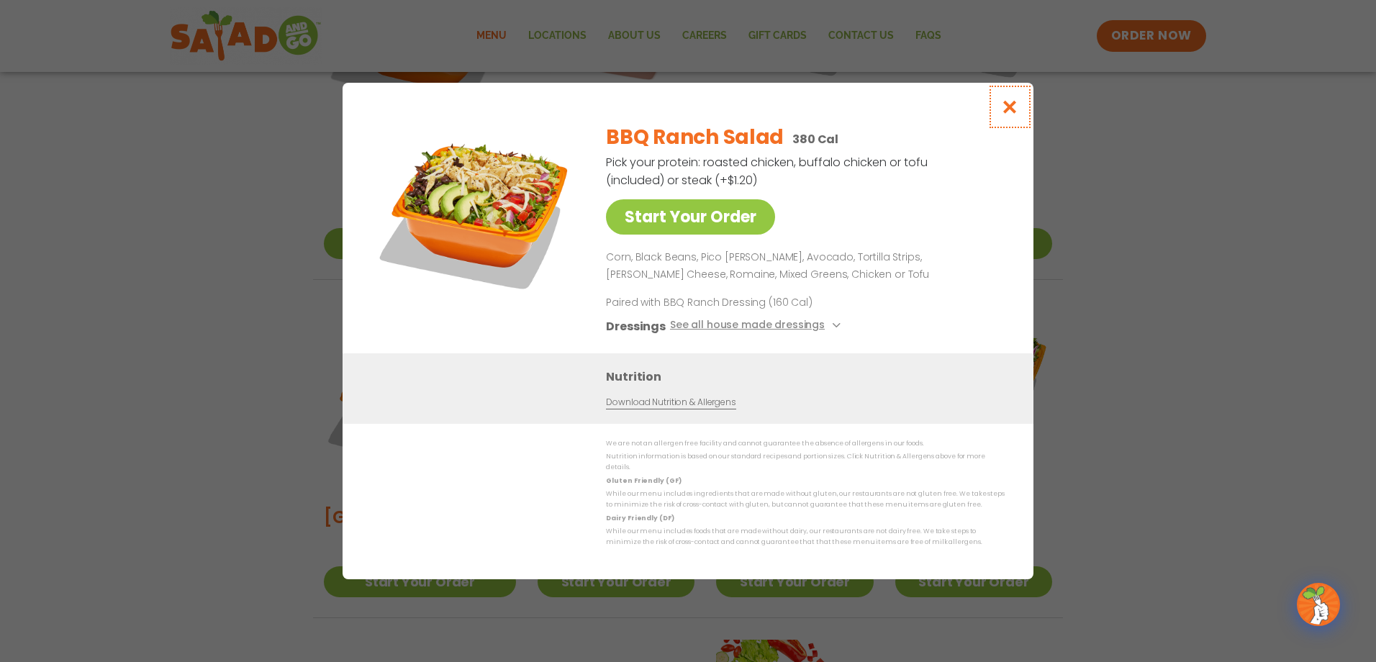
click at [1003, 112] on icon "Close modal" at bounding box center [1010, 106] width 18 height 15
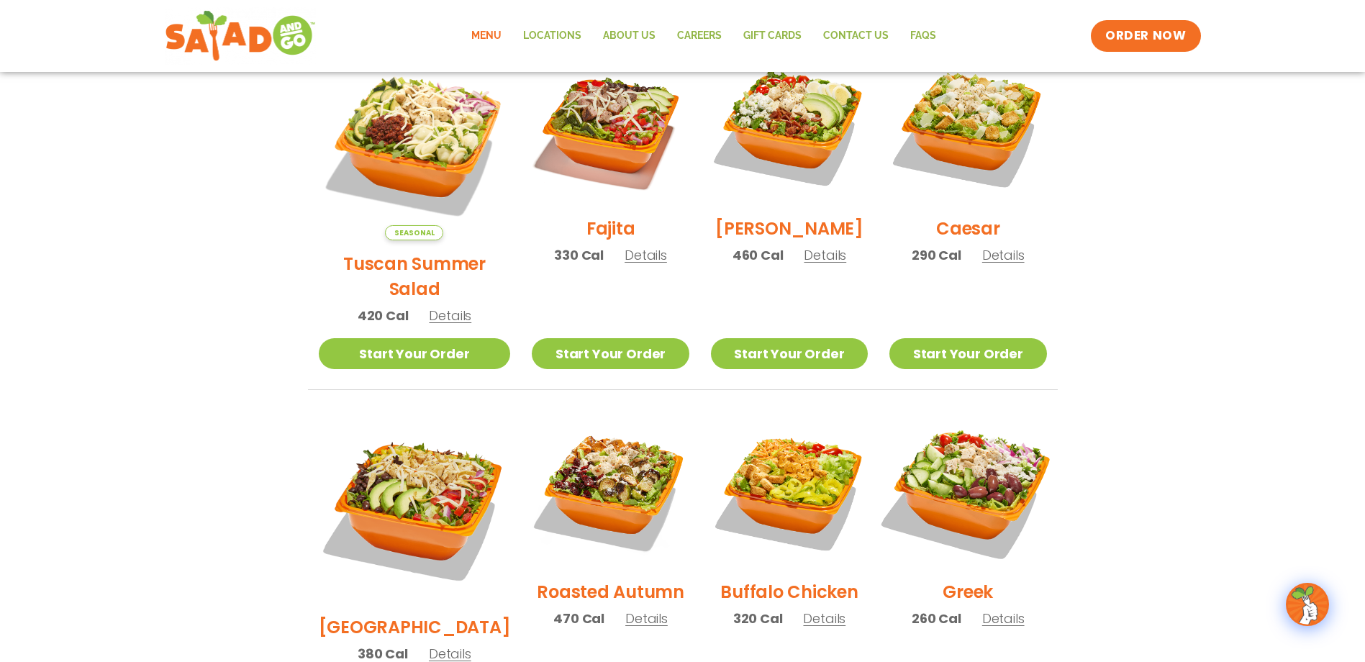
scroll to position [396, 0]
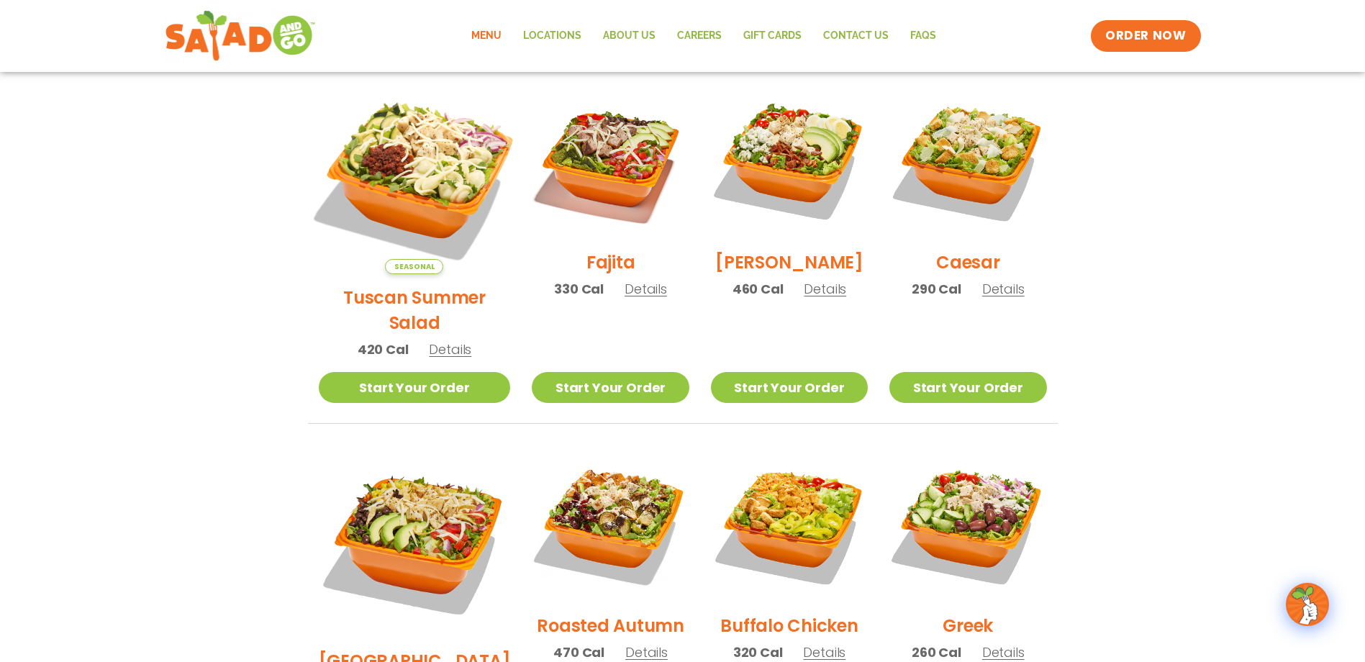
click at [404, 170] on img at bounding box center [413, 177] width 225 height 225
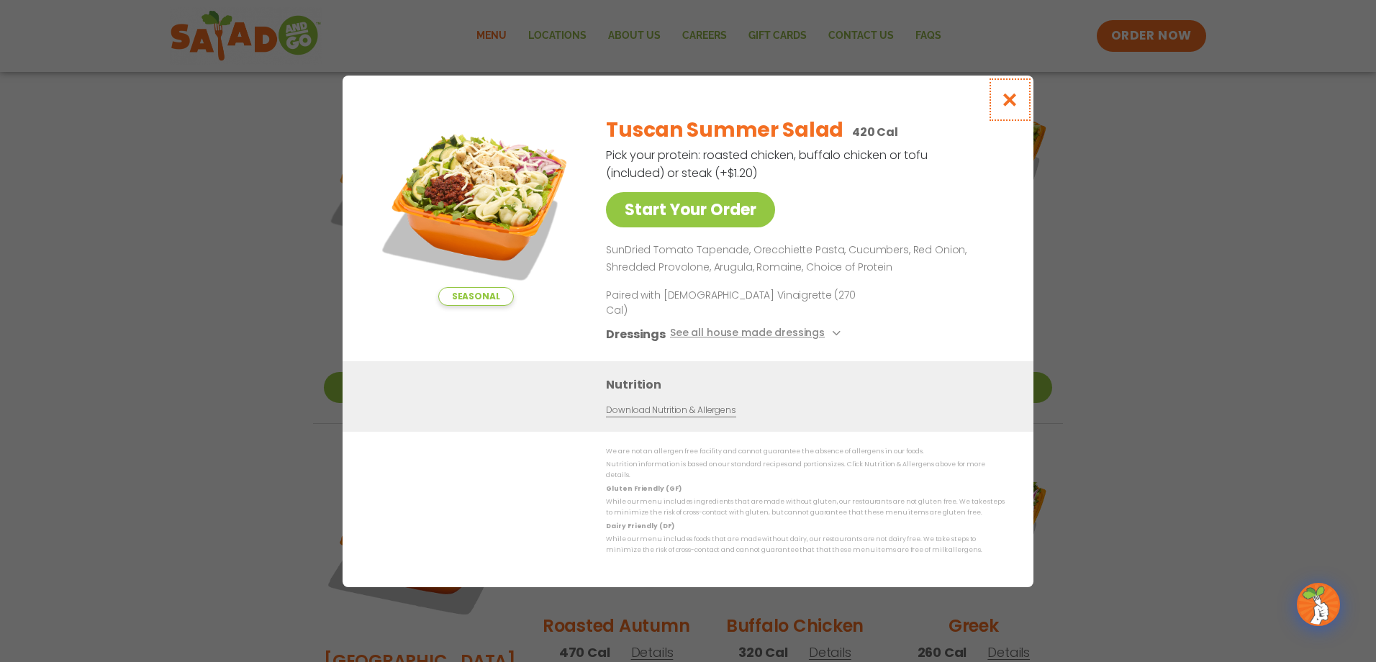
click at [1014, 107] on icon "Close modal" at bounding box center [1010, 99] width 18 height 15
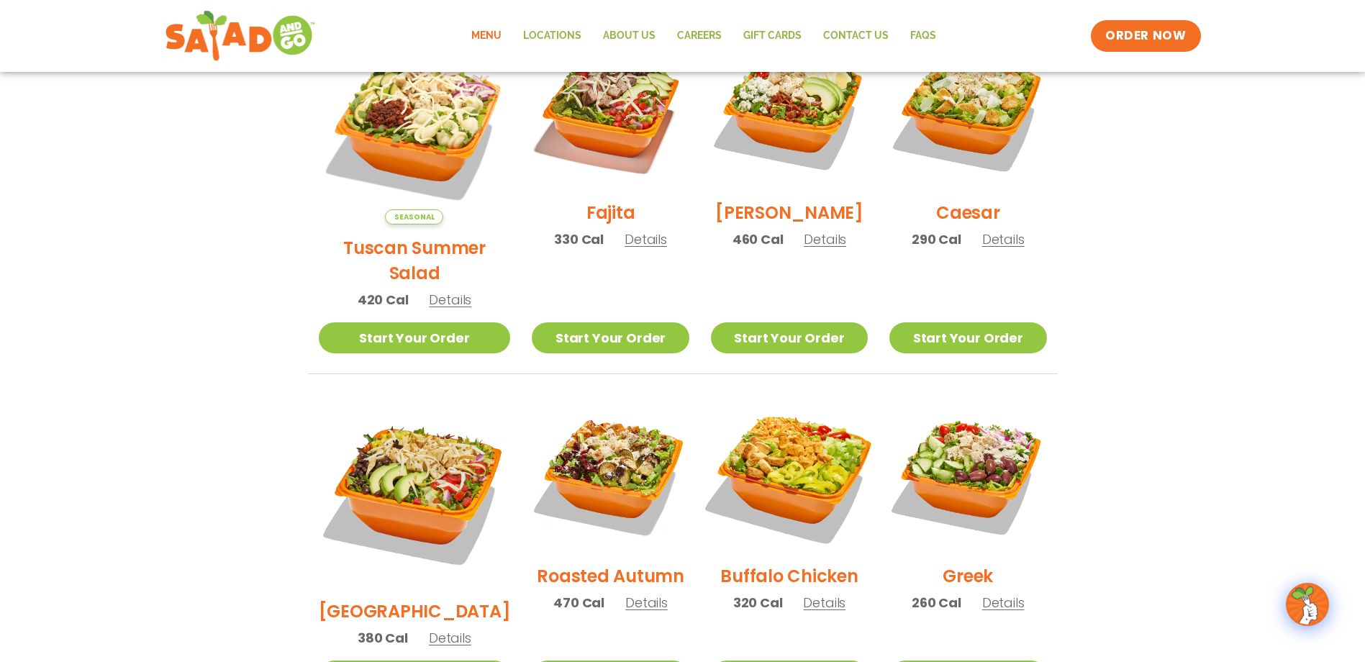
scroll to position [540, 0]
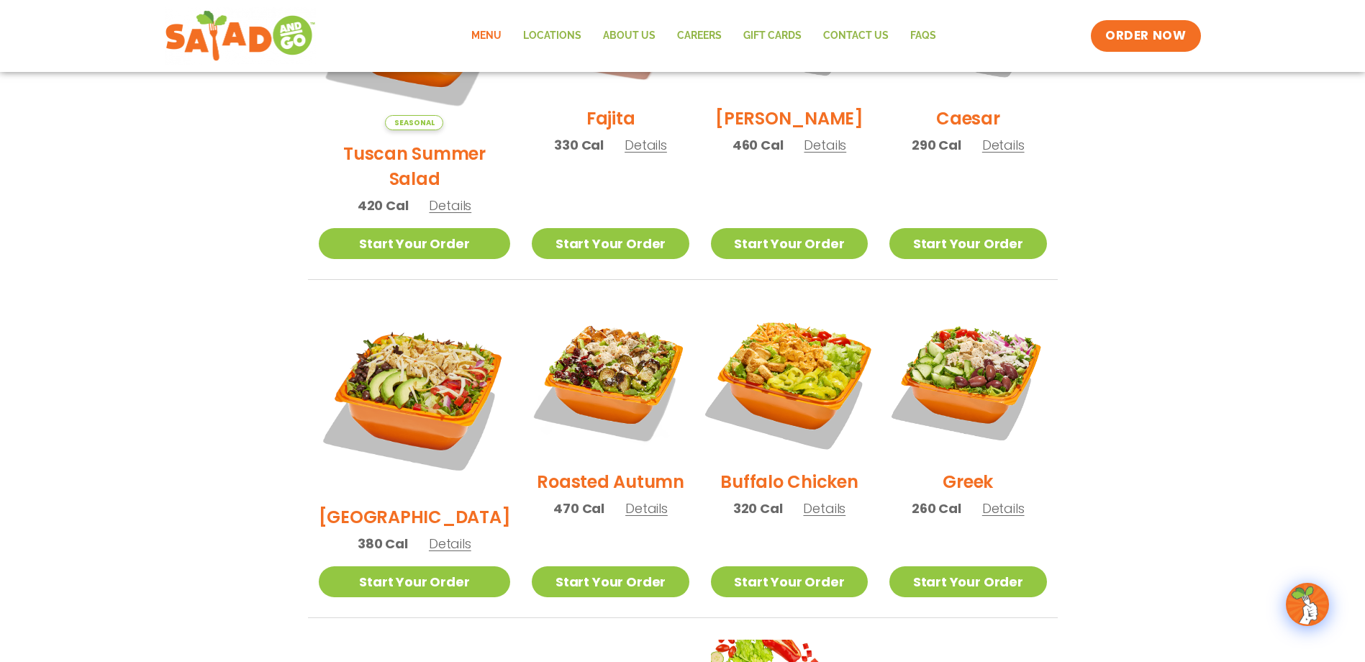
click at [776, 324] on img at bounding box center [789, 380] width 184 height 184
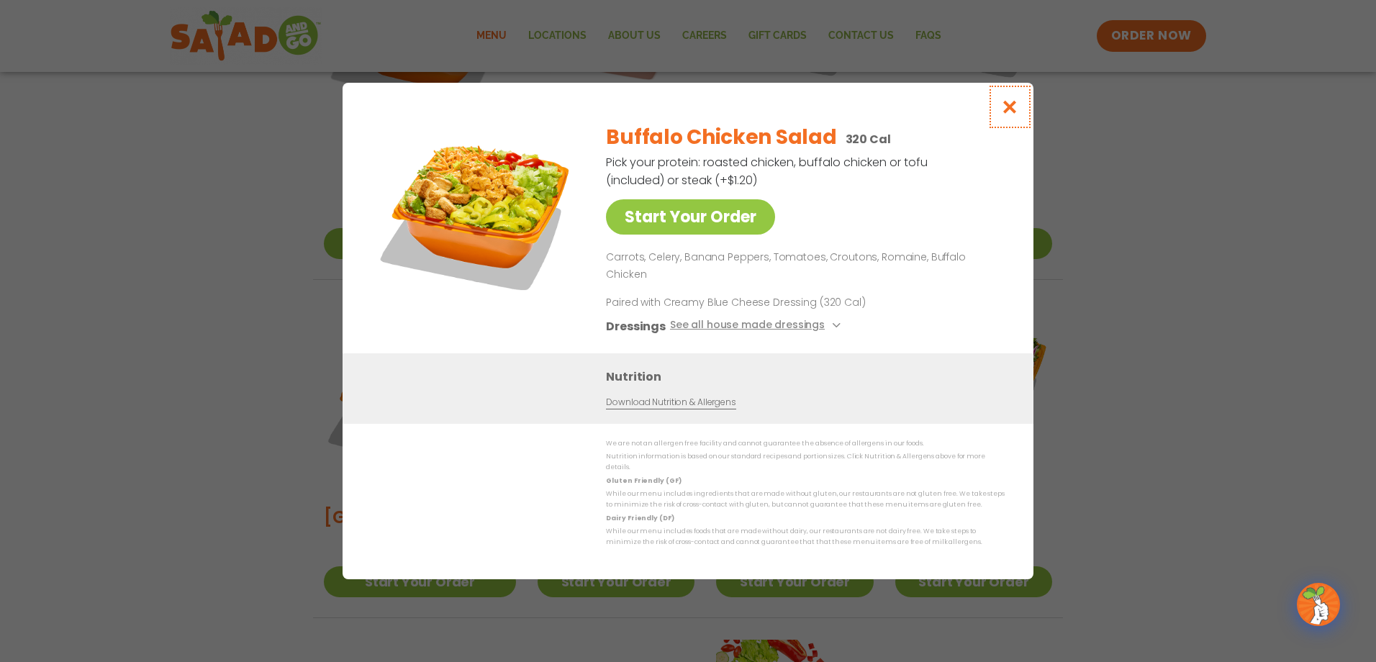
click at [1012, 114] on icon "Close modal" at bounding box center [1010, 106] width 18 height 15
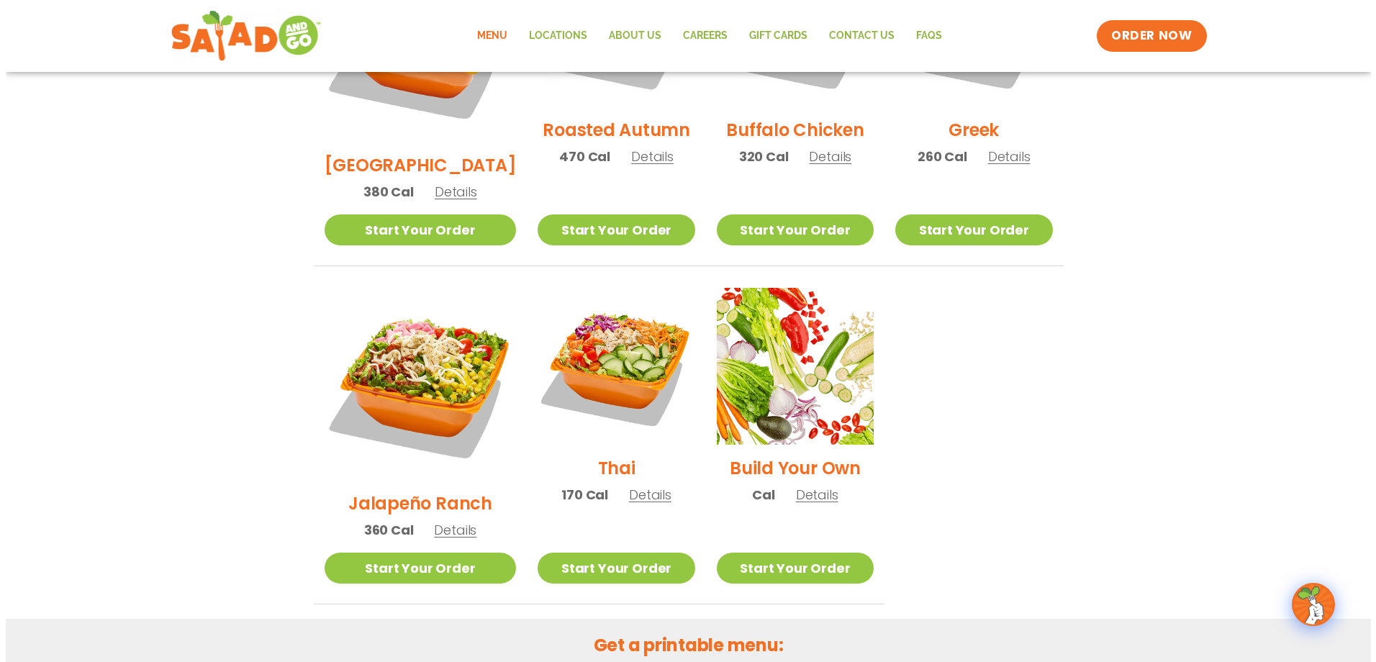
scroll to position [899, 0]
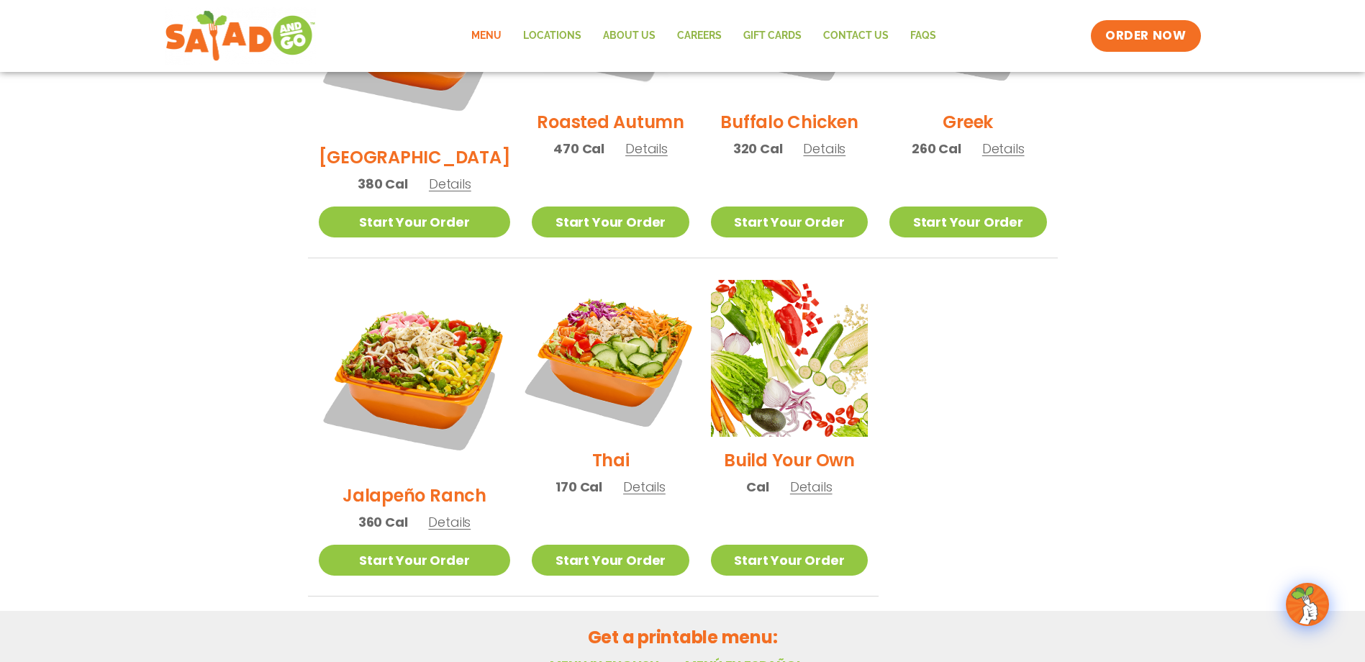
click at [584, 323] on img at bounding box center [610, 358] width 184 height 184
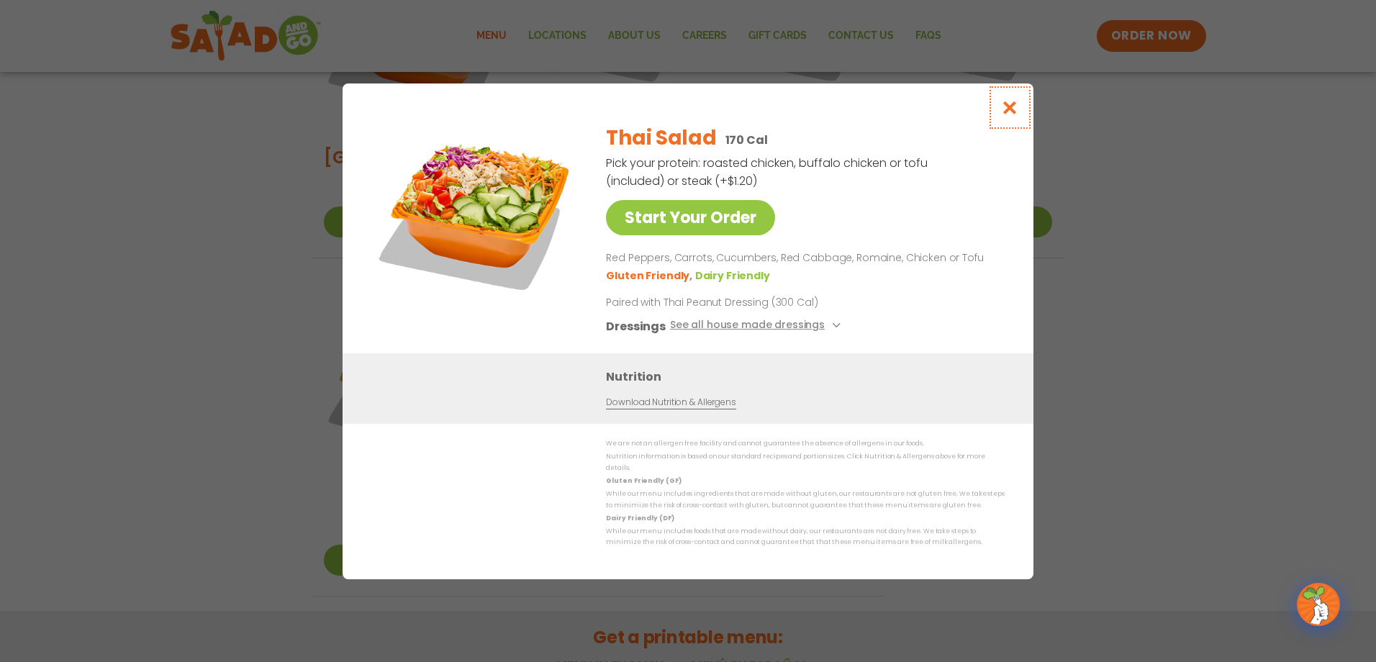
click at [1004, 115] on icon "Close modal" at bounding box center [1010, 107] width 18 height 15
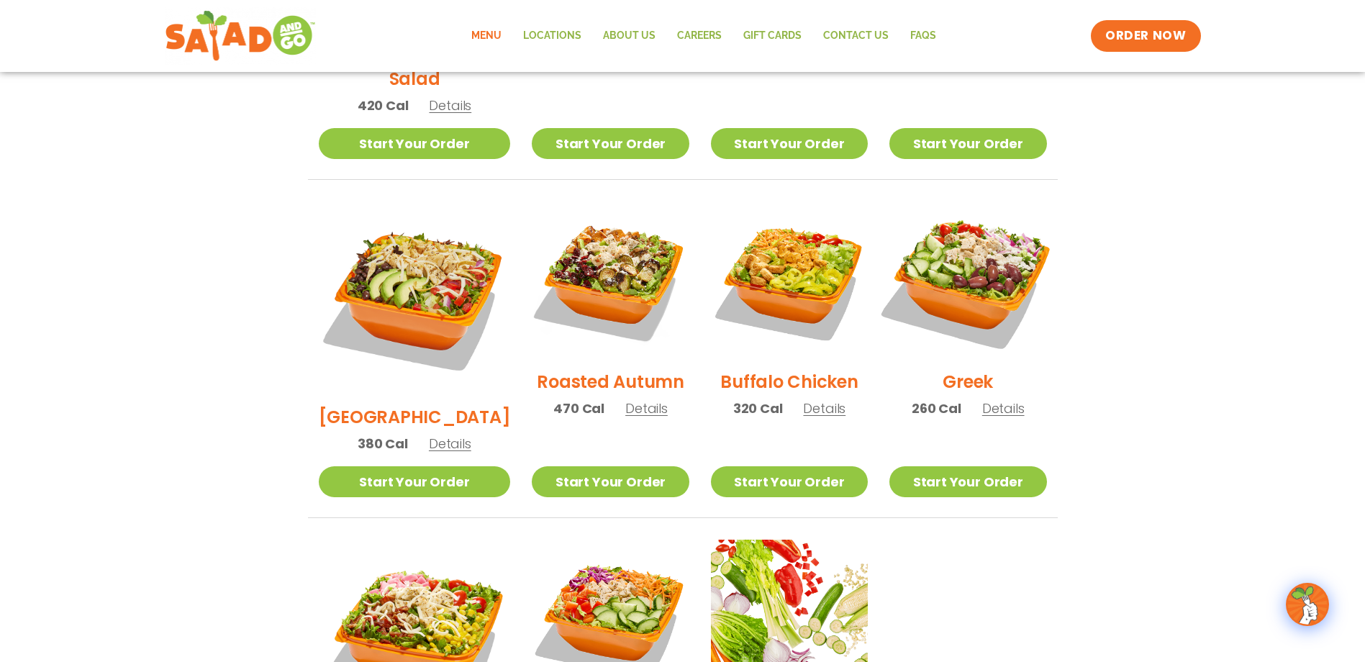
scroll to position [611, 0]
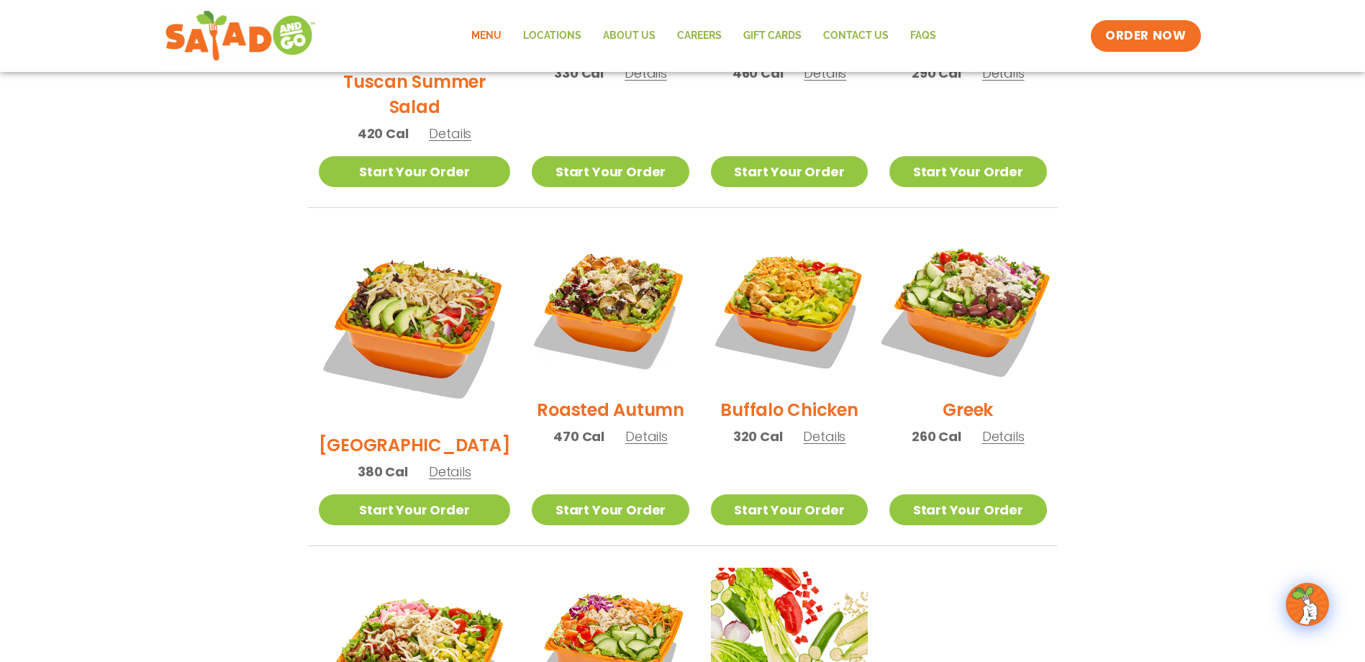
click at [999, 301] on img at bounding box center [968, 308] width 184 height 184
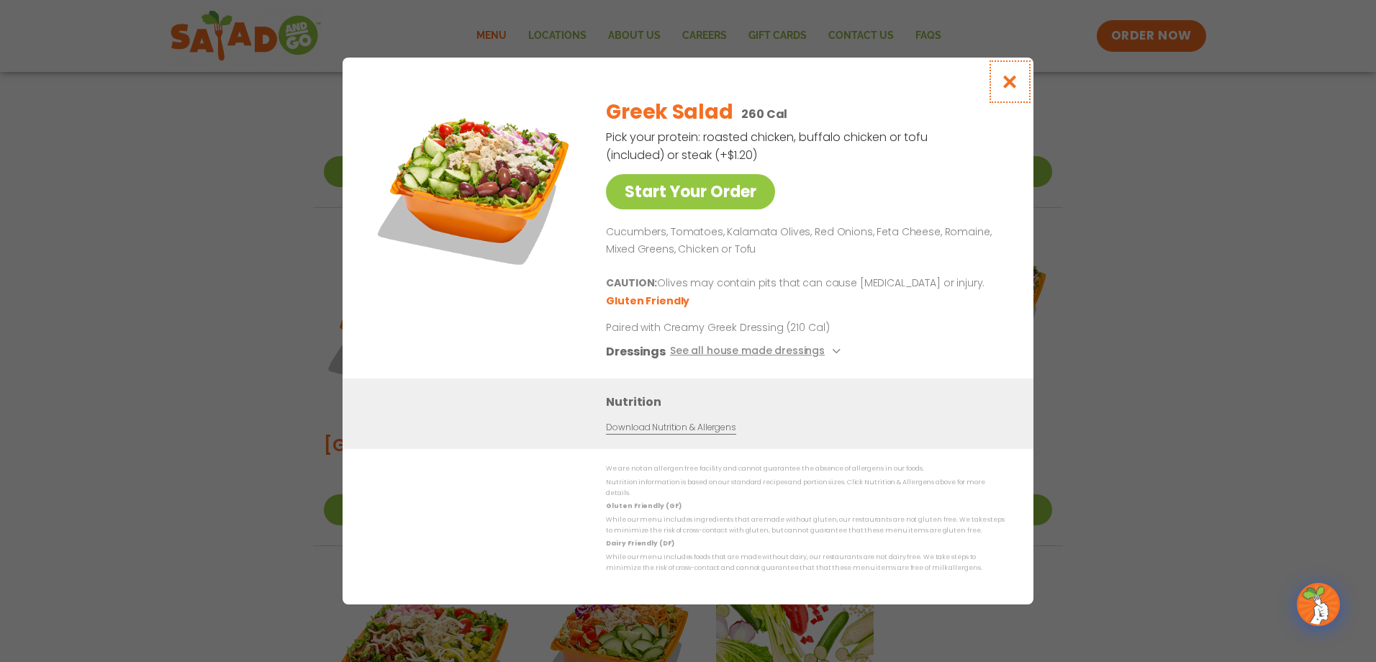
click at [1011, 88] on icon "Close modal" at bounding box center [1010, 81] width 18 height 15
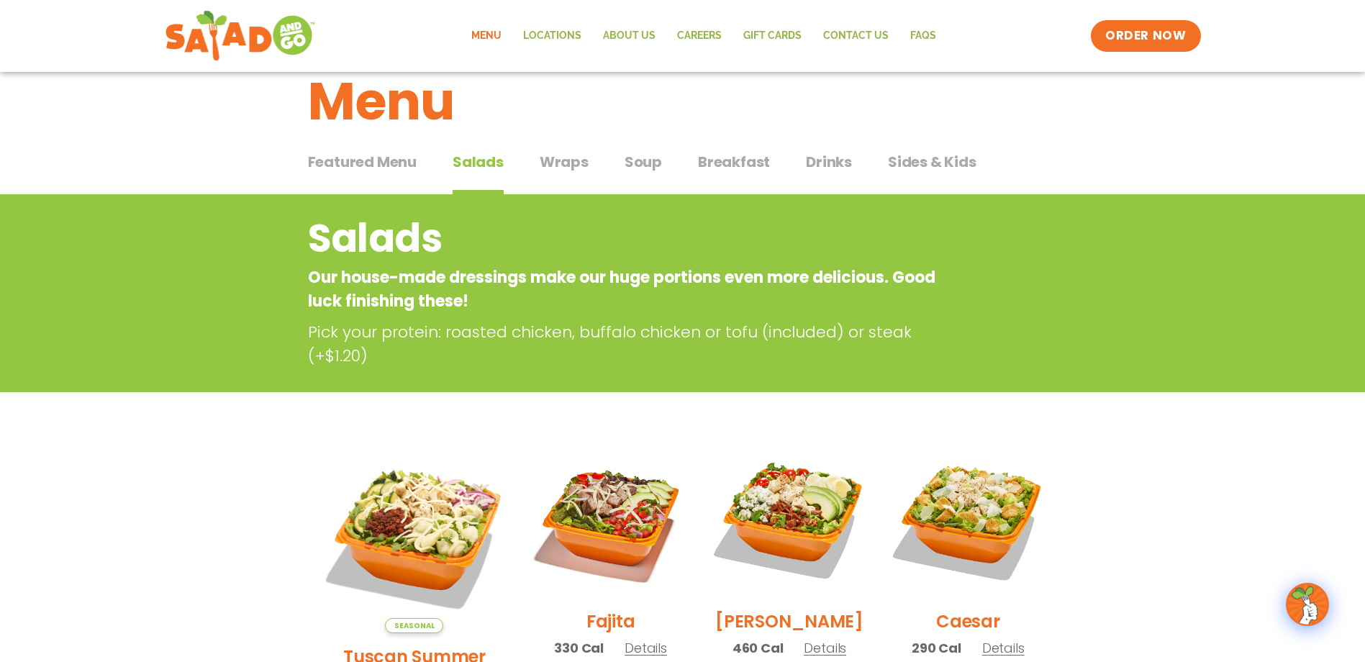
scroll to position [36, 0]
click at [568, 151] on div "Featured Menu Featured Menu Salads Salads Wraps Wraps Soup Soup Breakfast Break…" at bounding box center [683, 171] width 750 height 49
click at [568, 154] on span "Wraps" at bounding box center [564, 163] width 49 height 22
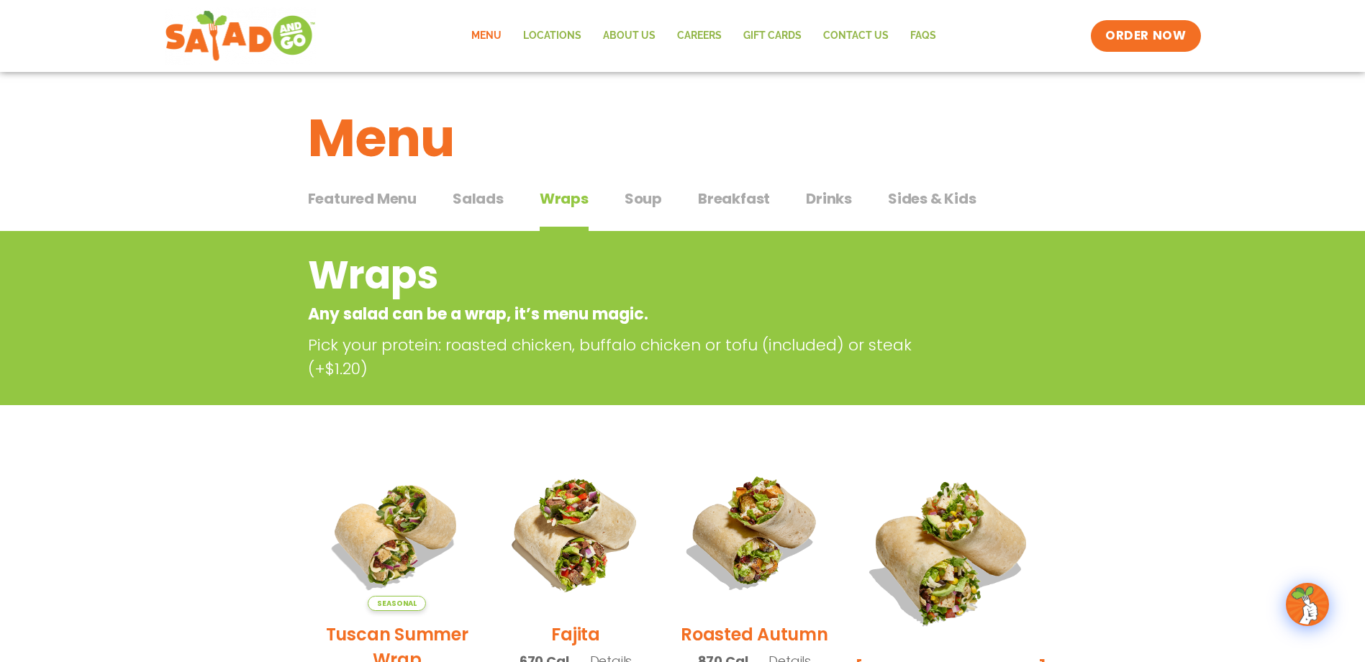
click at [649, 208] on span "Soup" at bounding box center [642, 199] width 37 height 22
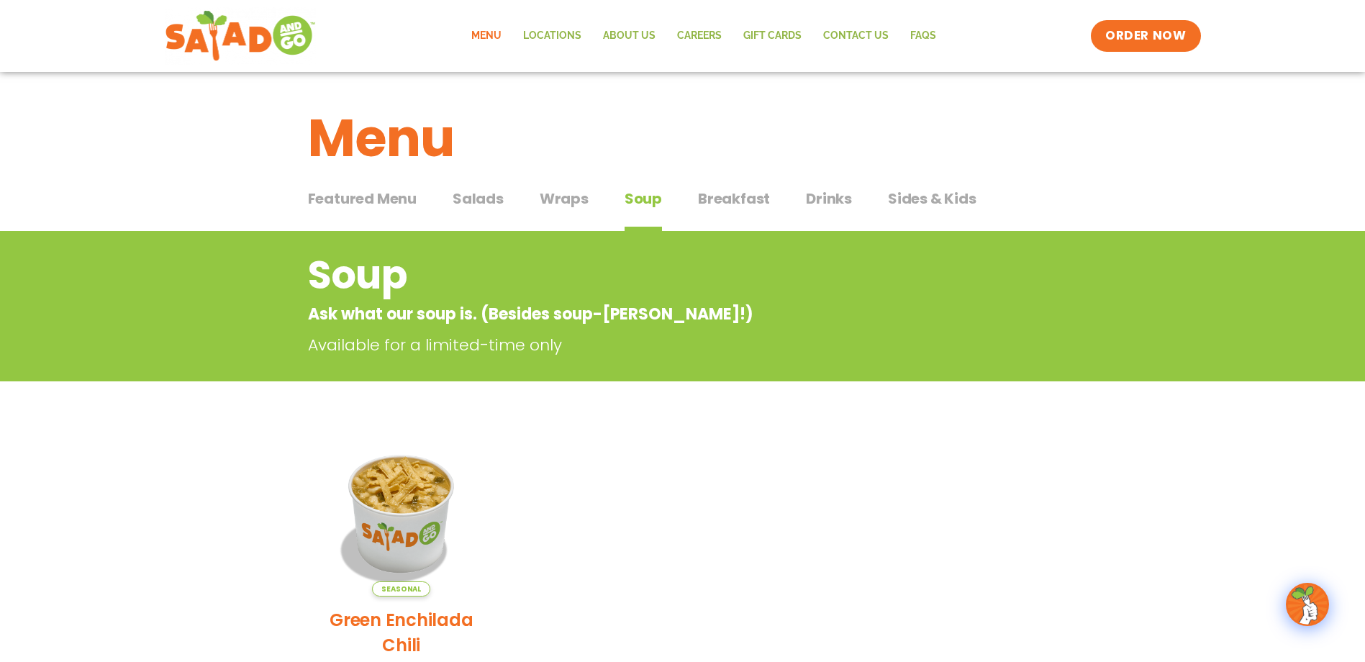
click at [761, 192] on span "Breakfast" at bounding box center [734, 199] width 72 height 22
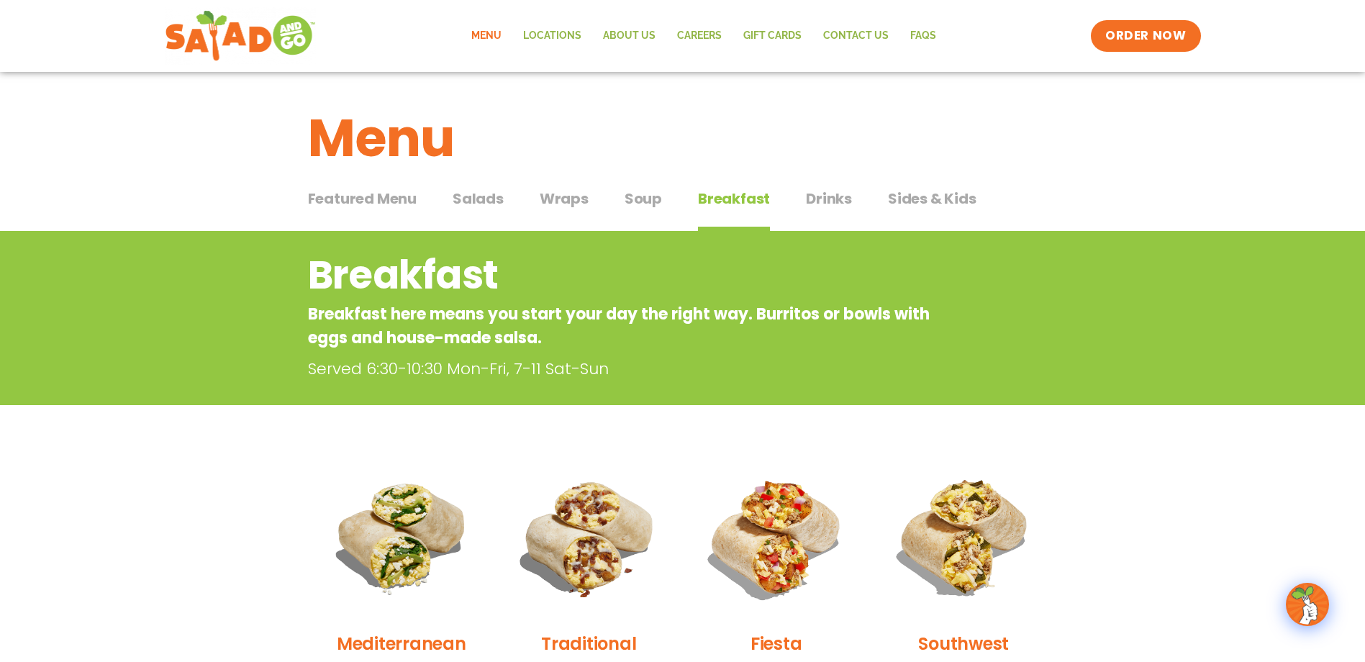
click at [843, 191] on span "Drinks" at bounding box center [829, 199] width 46 height 22
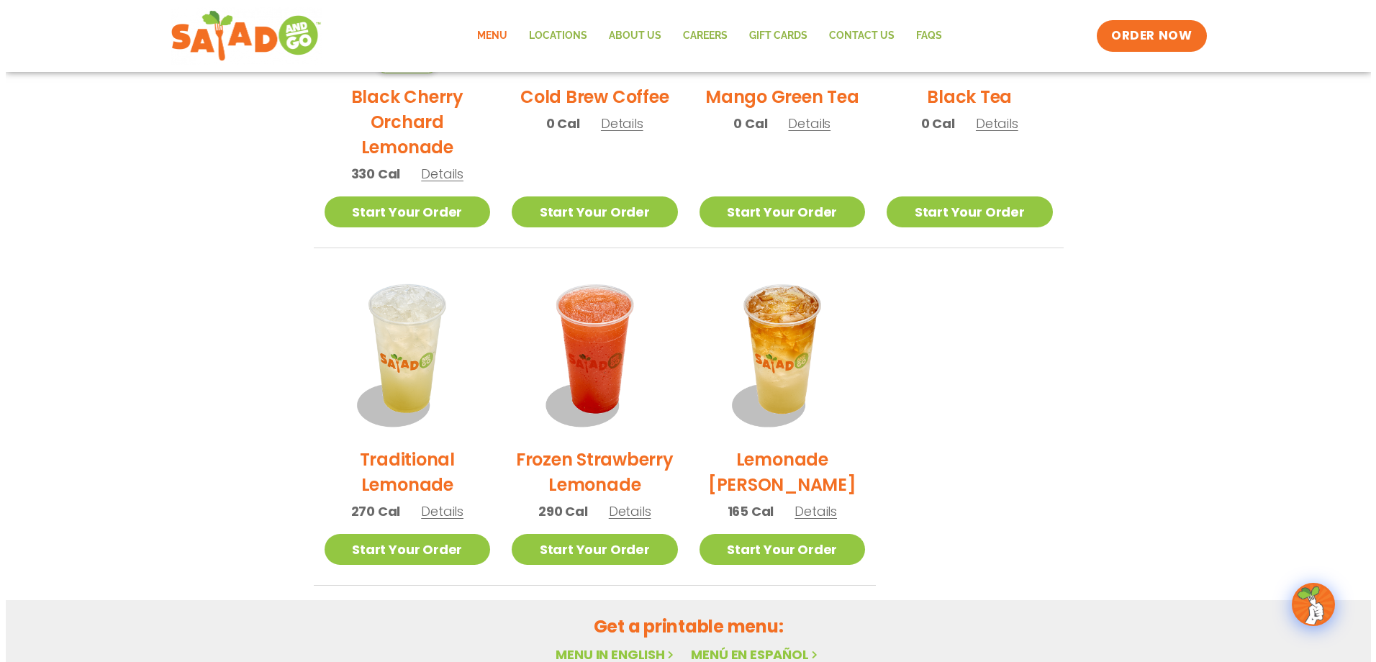
scroll to position [935, 0]
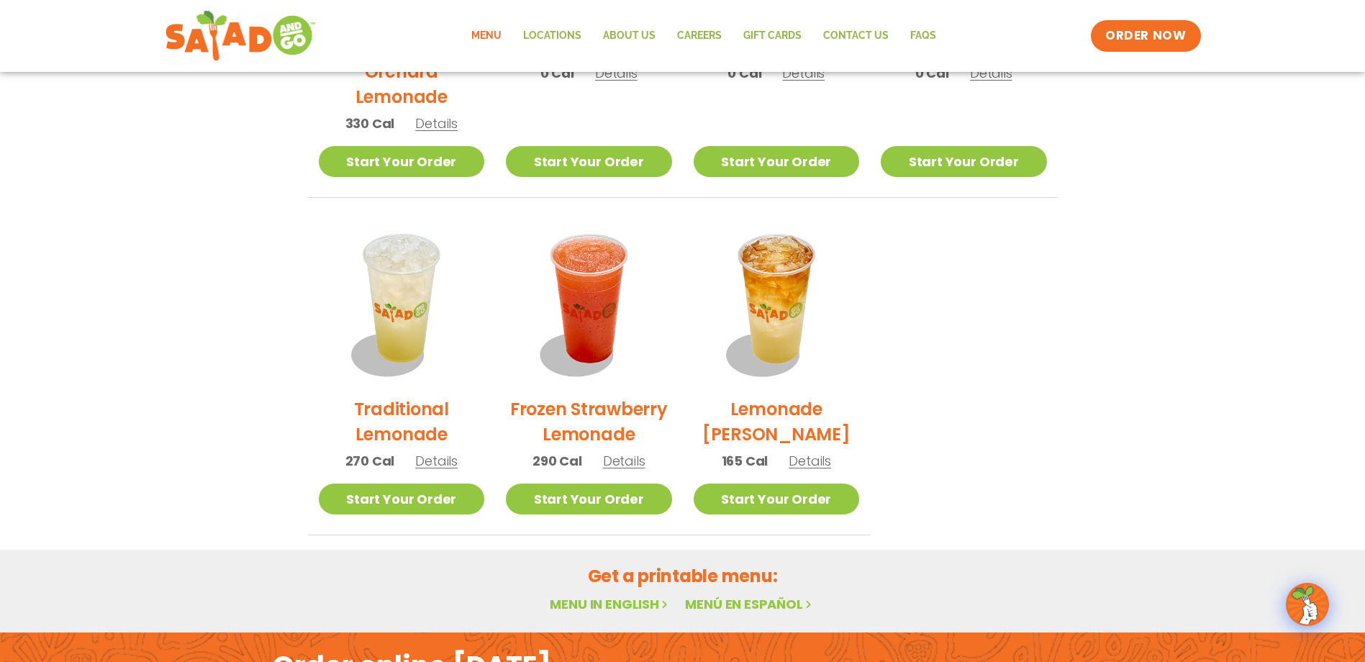
click at [622, 466] on span "Details" at bounding box center [624, 461] width 42 height 18
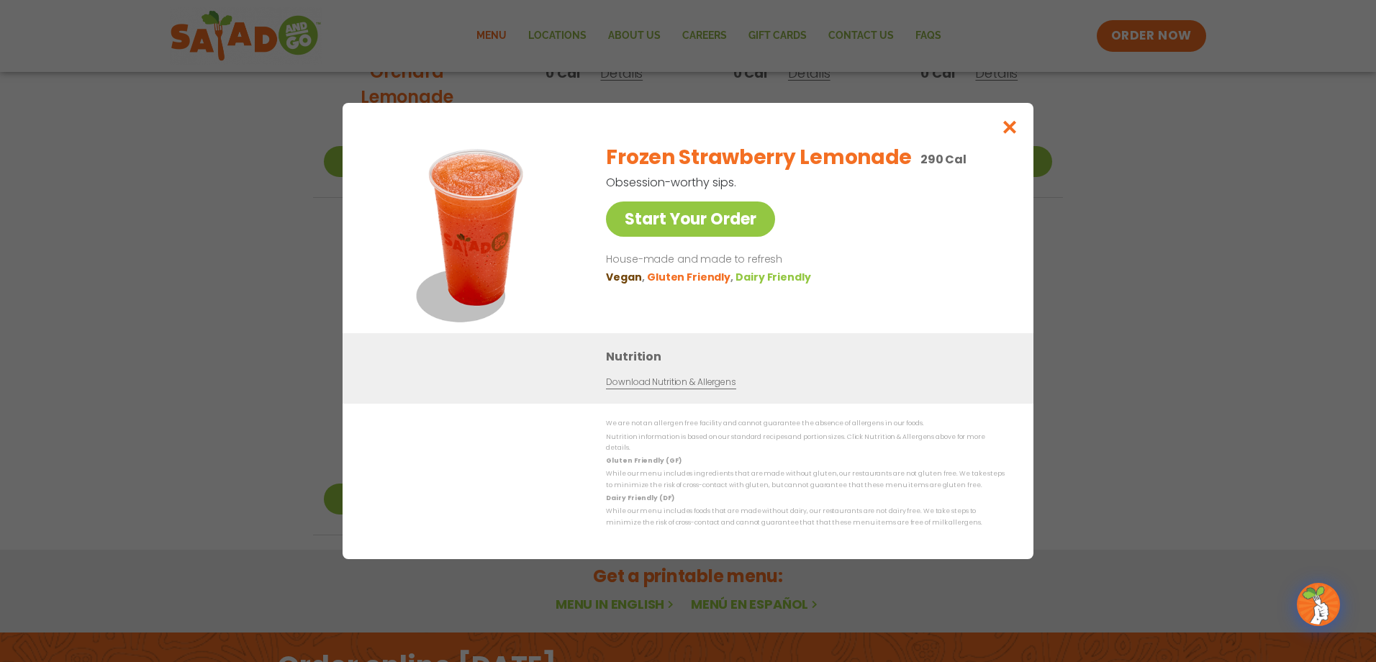
click at [676, 284] on li "Gluten Friendly" at bounding box center [691, 277] width 88 height 15
click at [694, 386] on link "Download Nutrition & Allergens" at bounding box center [670, 383] width 129 height 14
